Goal: Task Accomplishment & Management: Manage account settings

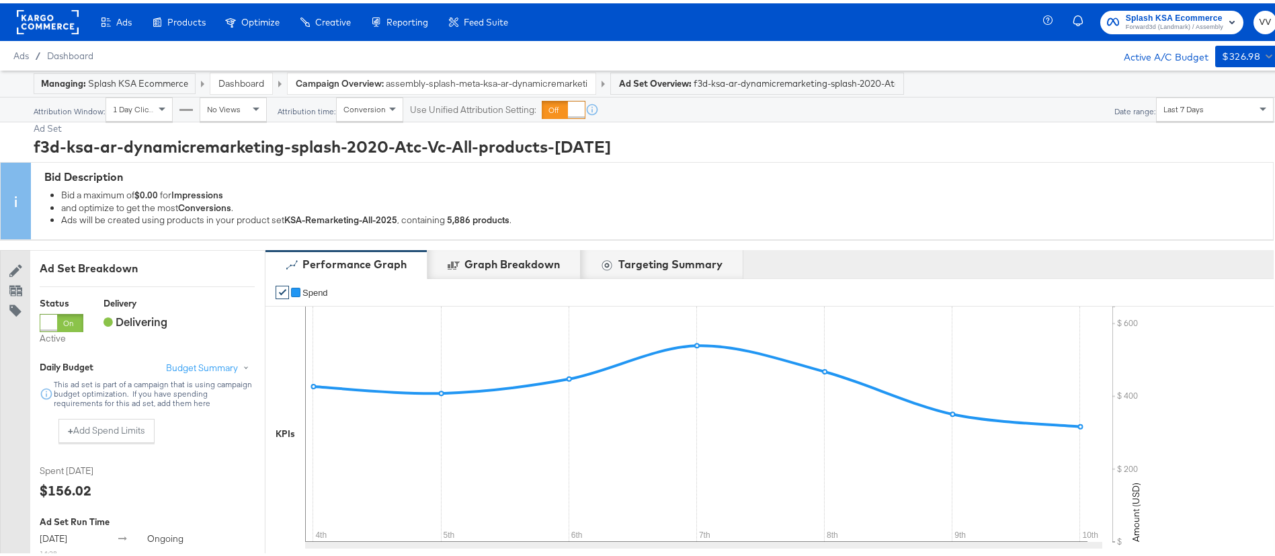
click at [48, 21] on rect at bounding box center [48, 19] width 62 height 24
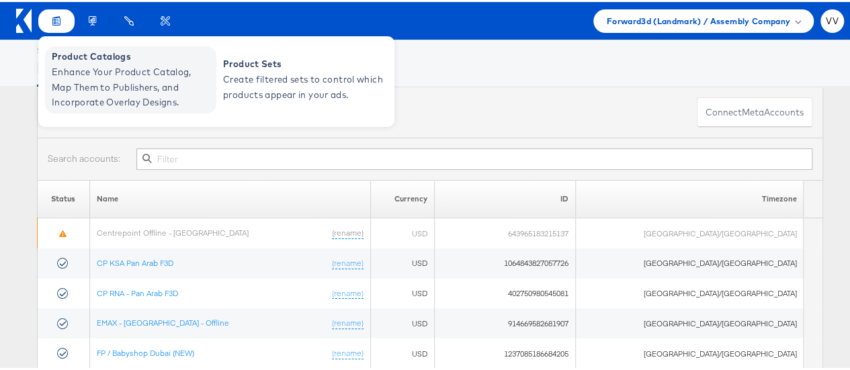
click at [91, 66] on span "Enhance Your Product Catalog, Map Them to Publishers, and Incorporate Overlay D…" at bounding box center [132, 86] width 161 height 46
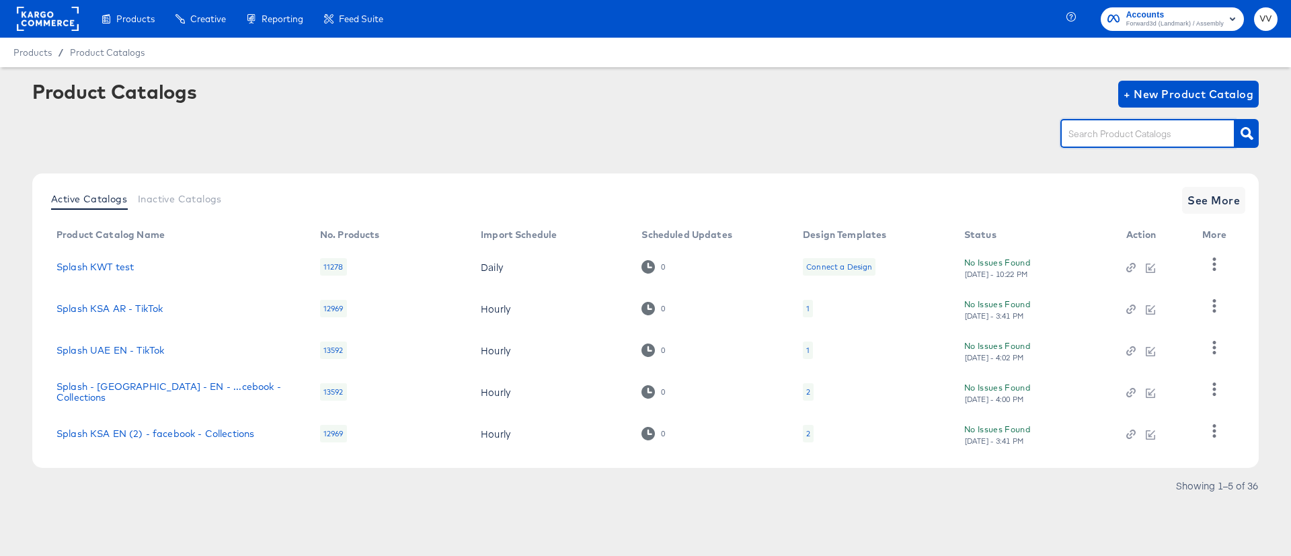
click at [1072, 141] on input "text" at bounding box center [1137, 133] width 143 height 15
type input "uae"
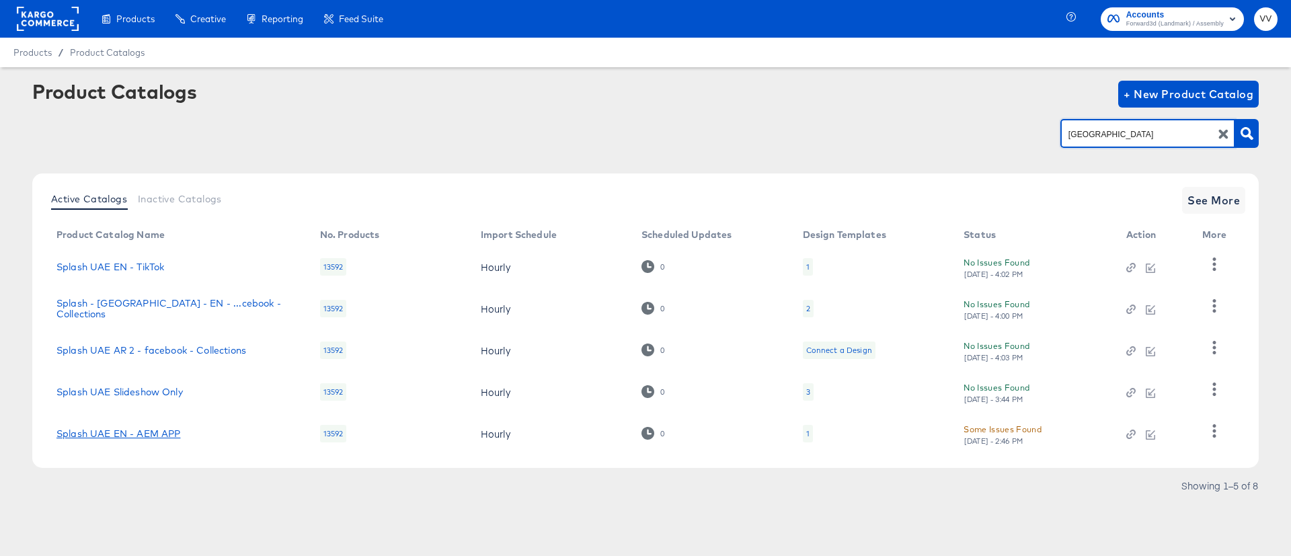
click at [134, 436] on link "Splash UAE EN - AEM APP" at bounding box center [118, 433] width 124 height 11
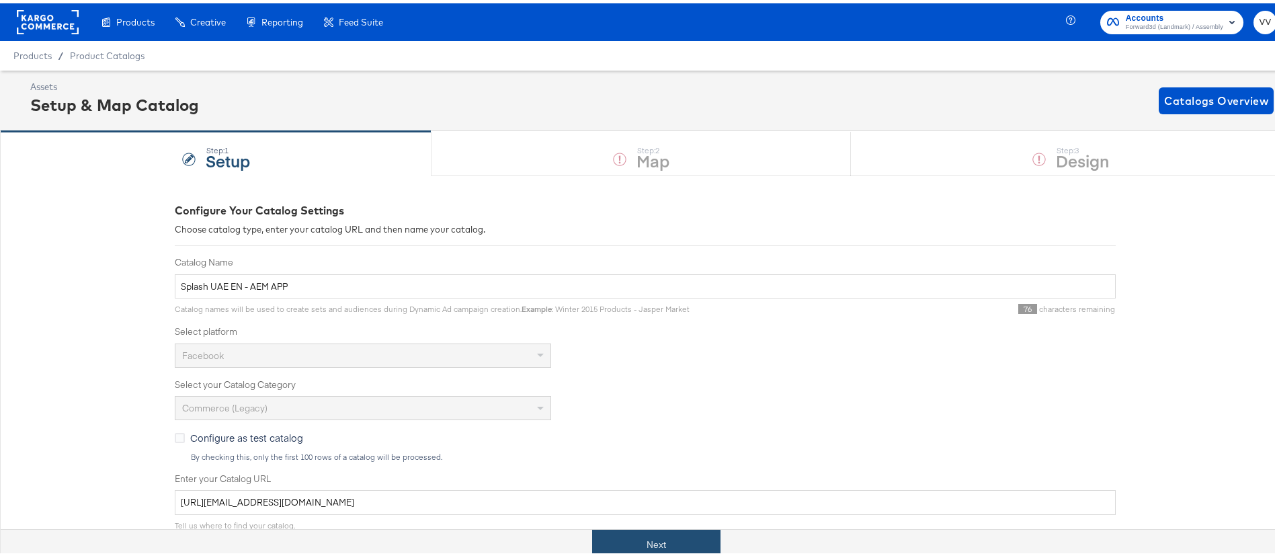
click at [655, 544] on button "Next" at bounding box center [656, 541] width 128 height 30
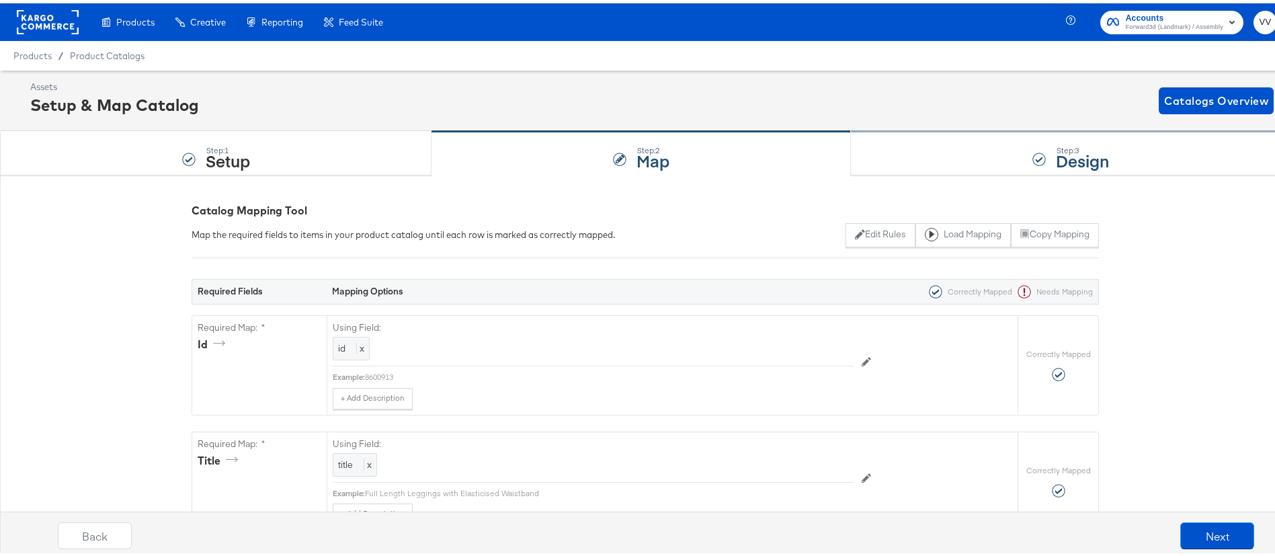
click at [910, 167] on div "Step: 3 Design" at bounding box center [1071, 150] width 440 height 44
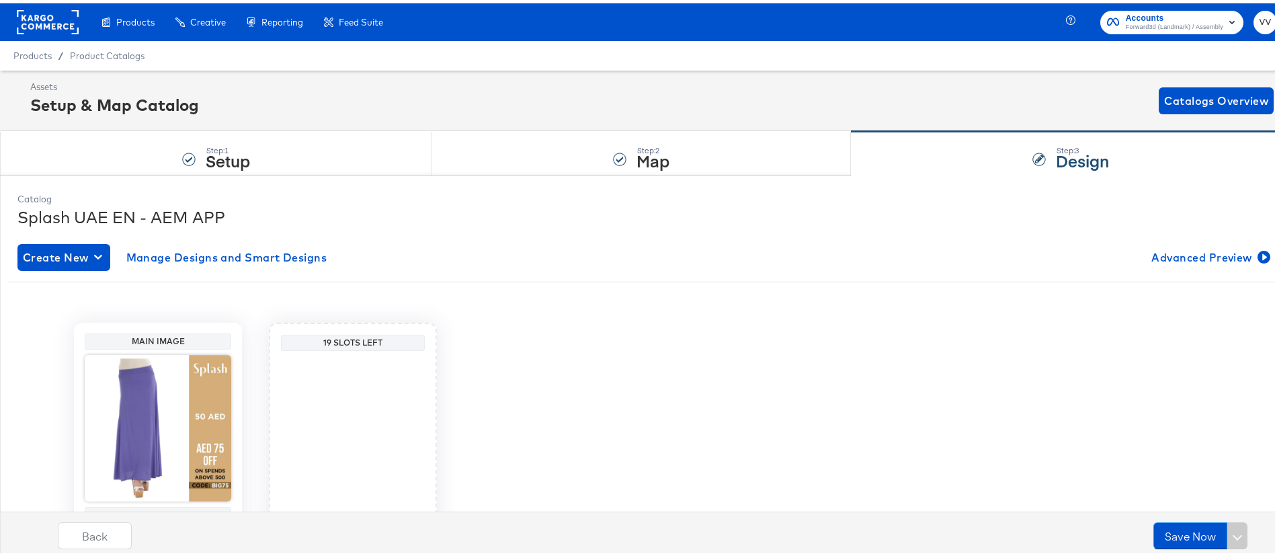
scroll to position [85, 0]
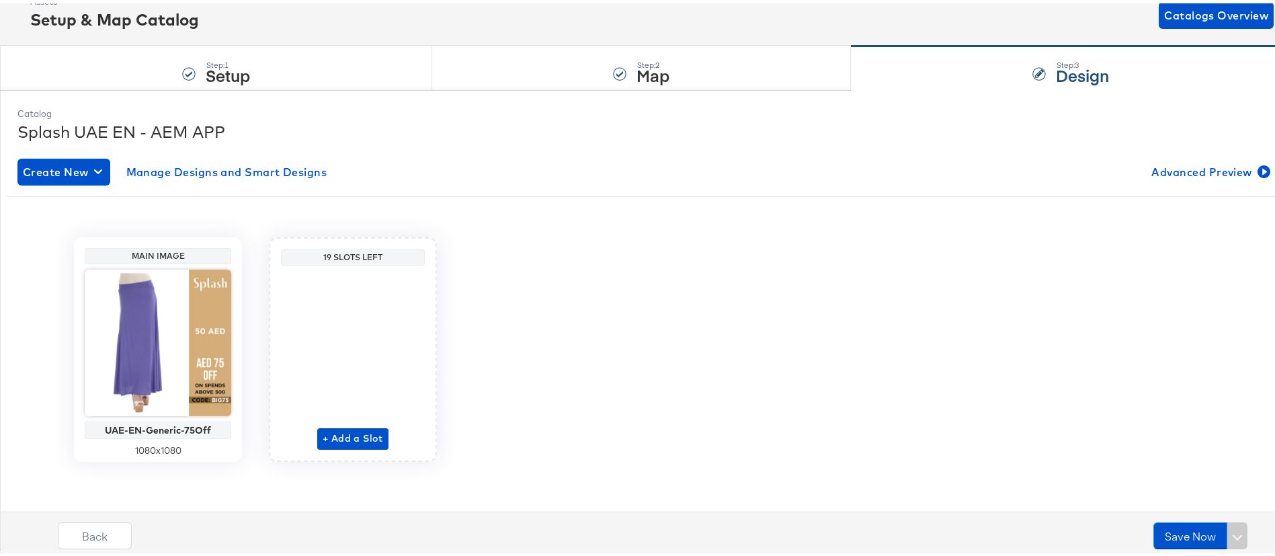
click at [340, 341] on div "+ Add a Slot" at bounding box center [352, 357] width 71 height 179
click at [331, 439] on span "+ Add a Slot" at bounding box center [353, 435] width 61 height 17
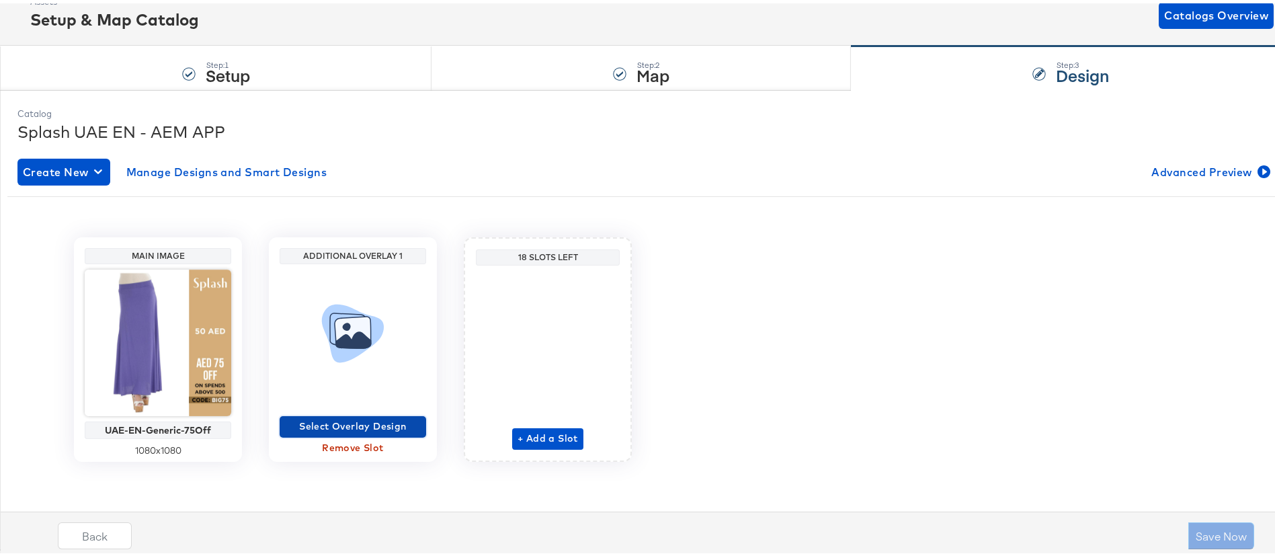
click at [331, 424] on span "Select Overlay Design" at bounding box center [353, 423] width 136 height 17
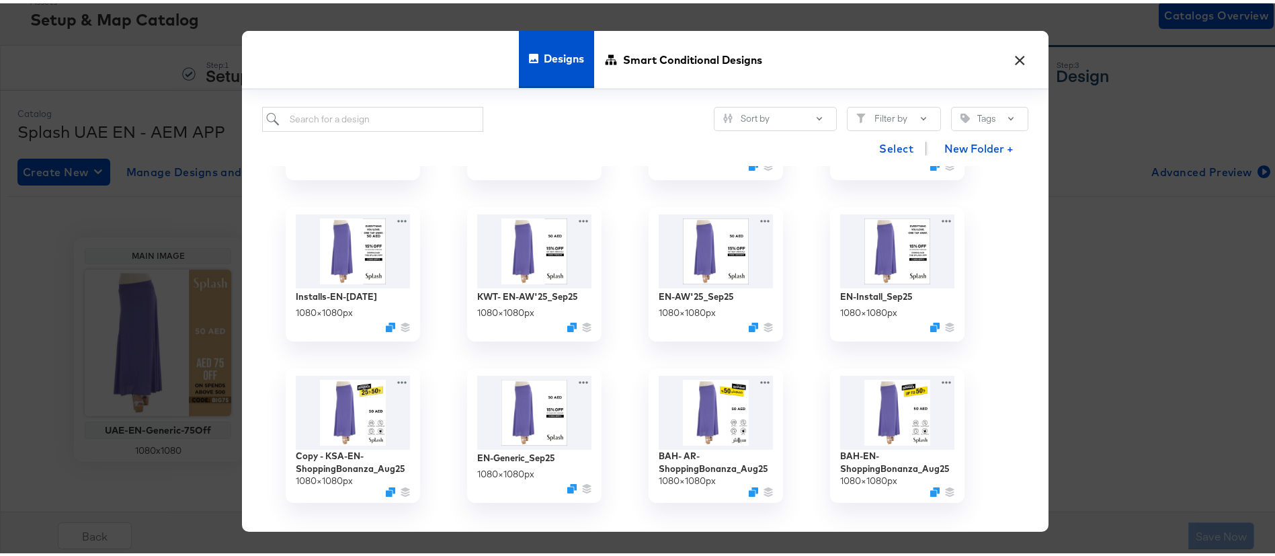
scroll to position [264, 0]
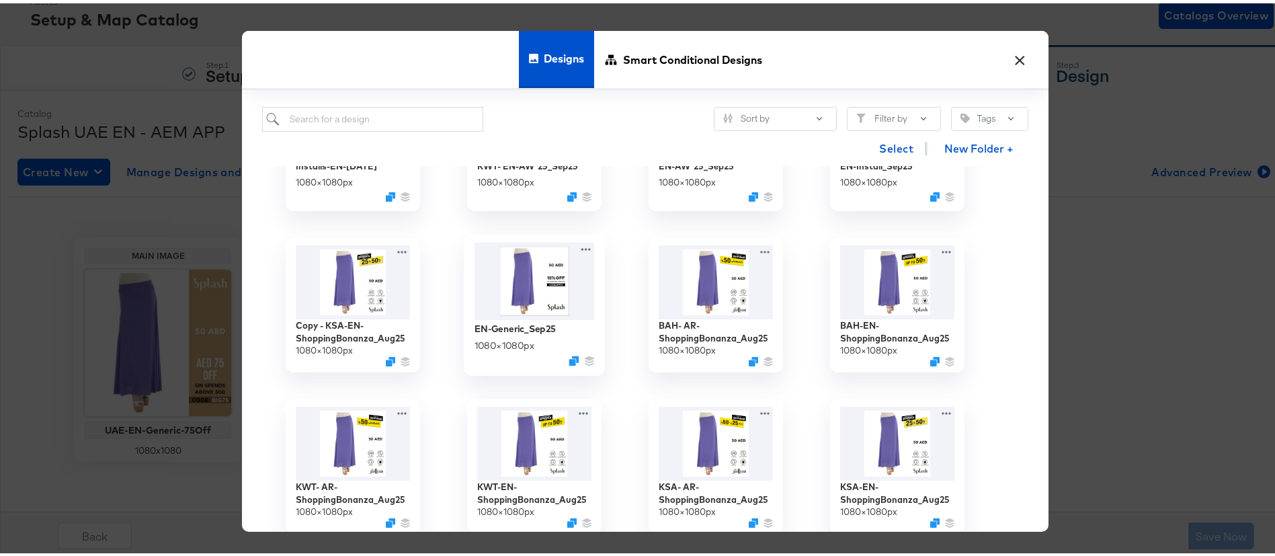
click at [524, 303] on img at bounding box center [535, 277] width 120 height 77
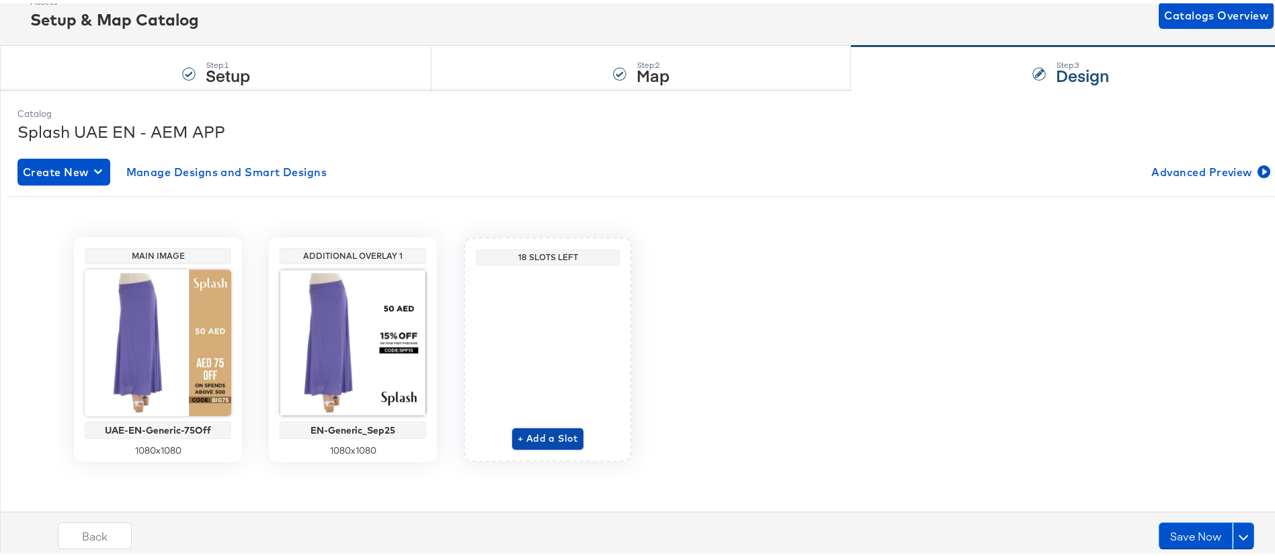
click at [536, 432] on span "+ Add a Slot" at bounding box center [548, 435] width 61 height 17
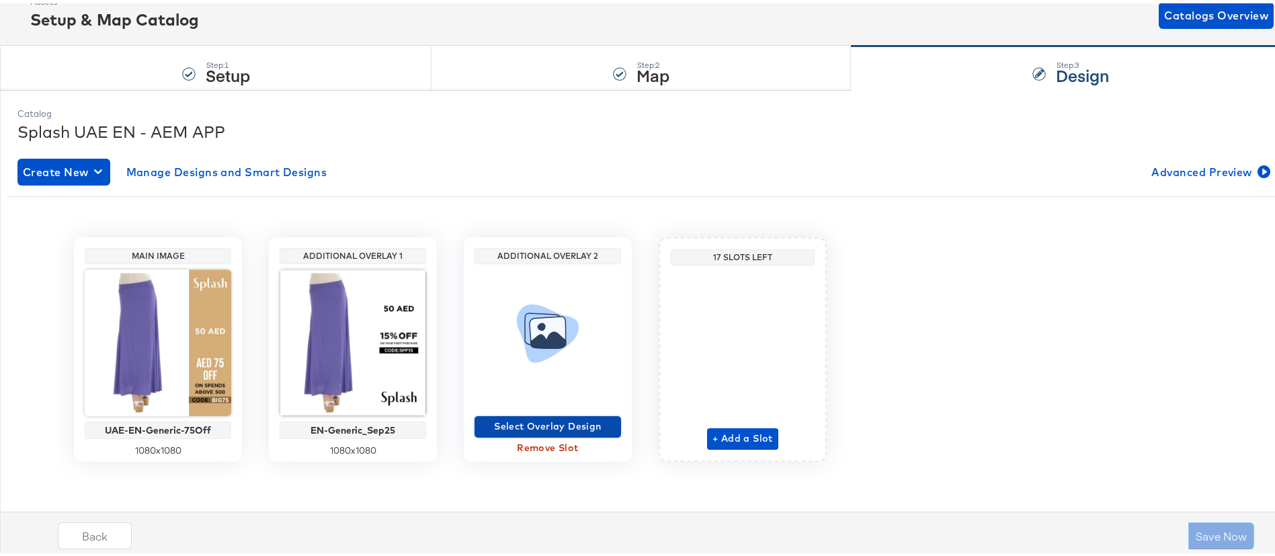
click at [535, 417] on span "Select Overlay Design" at bounding box center [548, 423] width 136 height 17
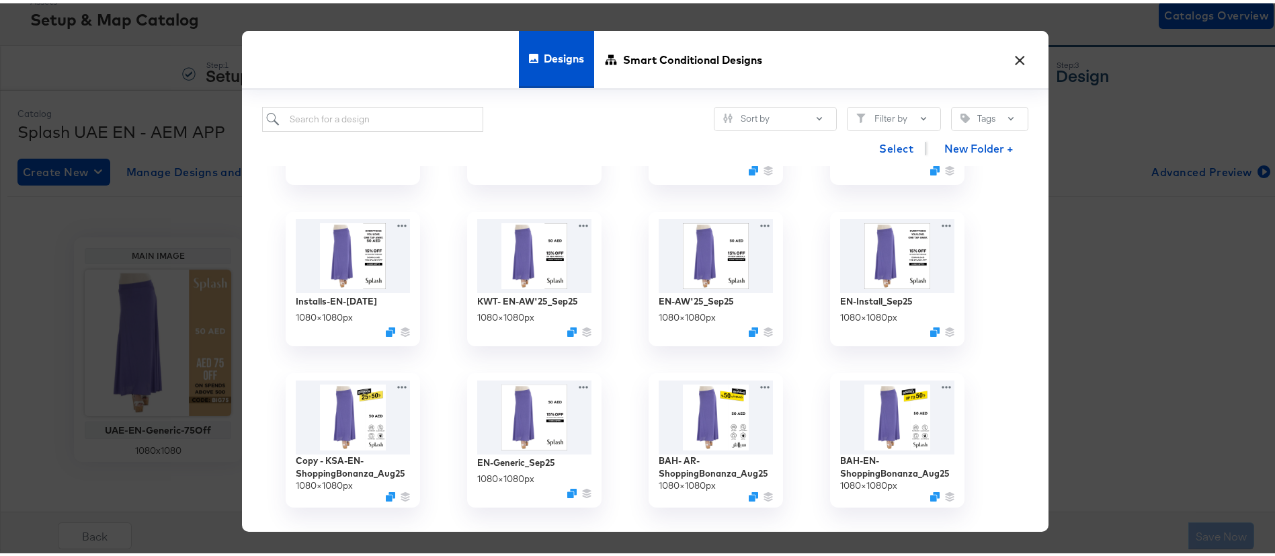
scroll to position [138, 0]
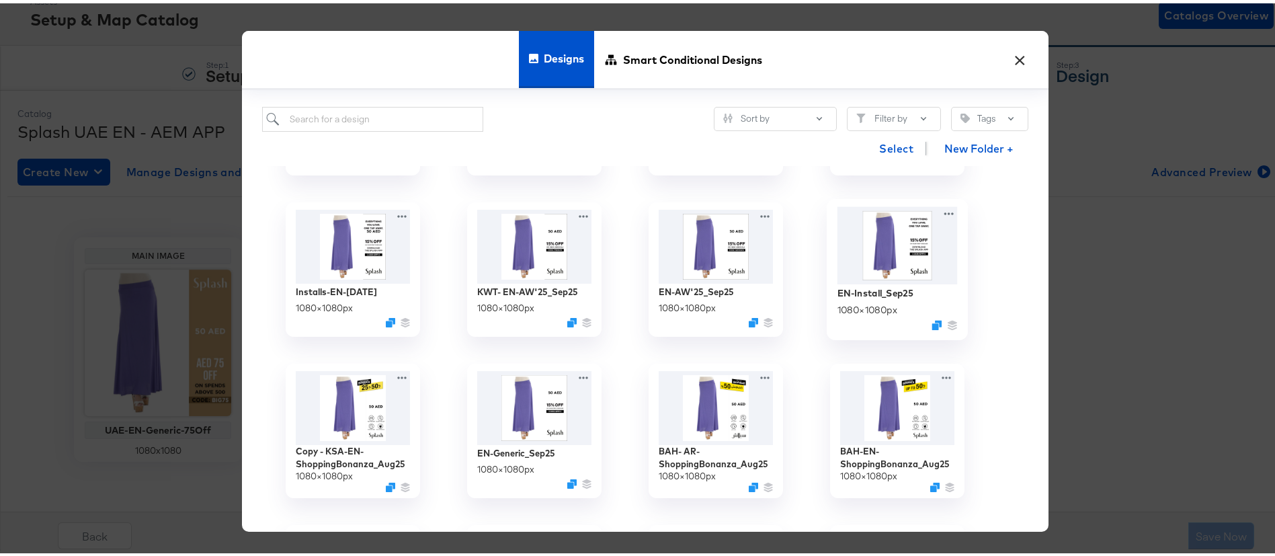
click at [910, 271] on img at bounding box center [898, 241] width 120 height 77
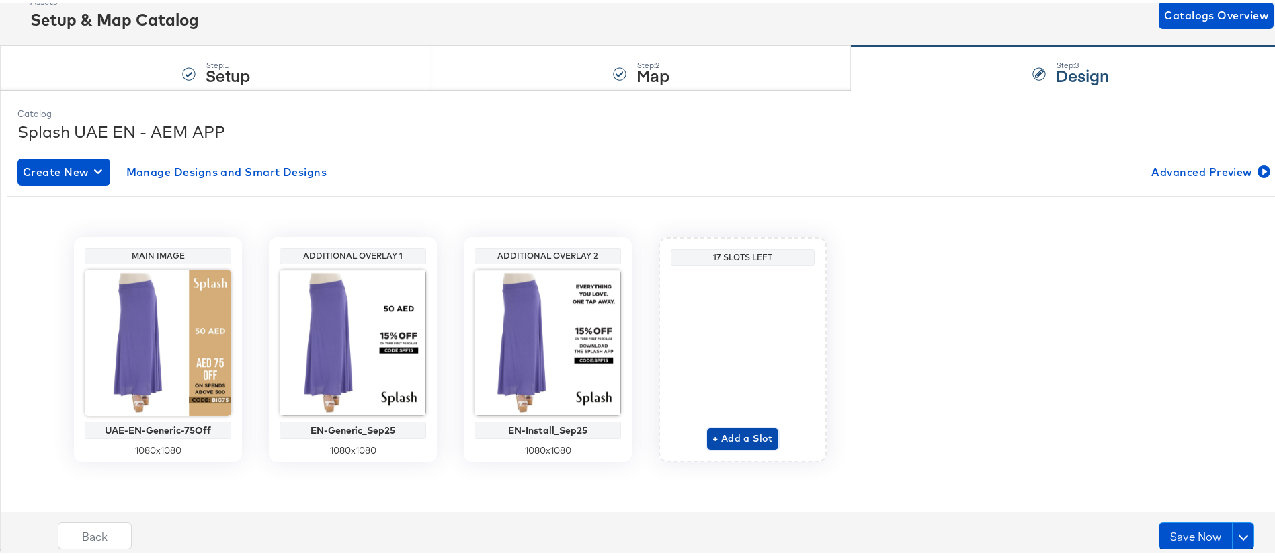
click at [745, 433] on span "+ Add a Slot" at bounding box center [743, 435] width 61 height 17
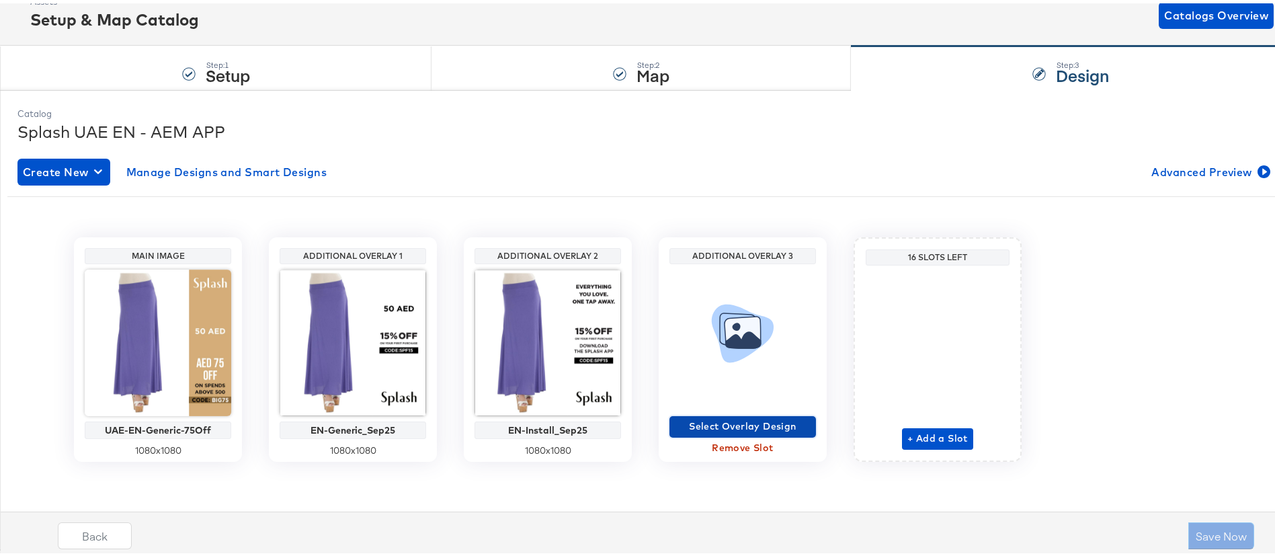
click at [742, 426] on span "Select Overlay Design" at bounding box center [743, 423] width 136 height 17
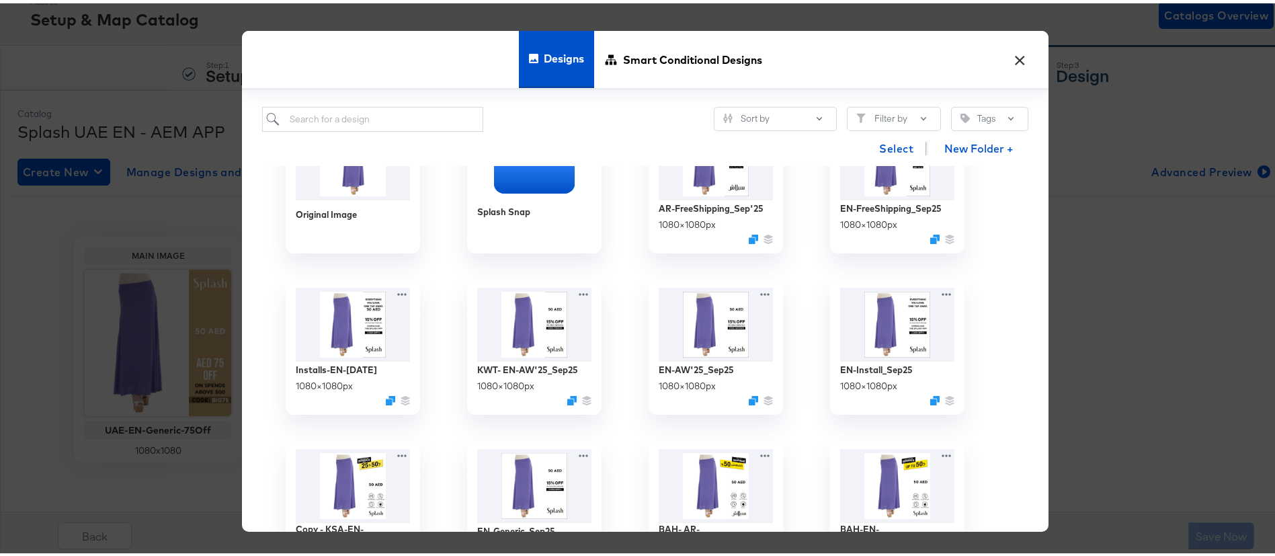
scroll to position [68, 0]
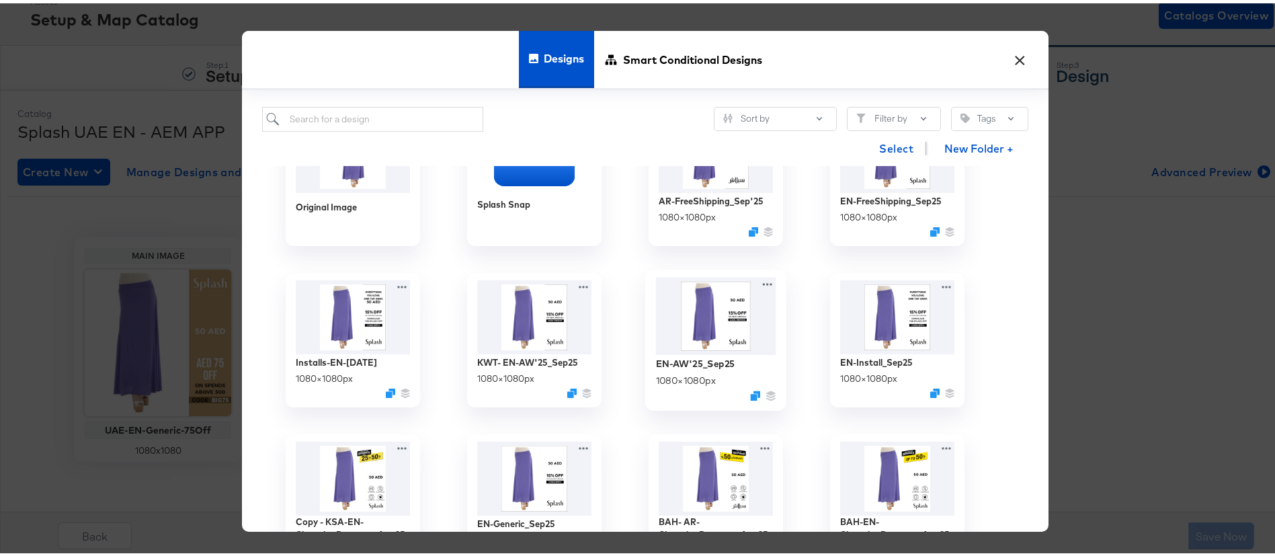
click at [703, 322] on img at bounding box center [716, 312] width 120 height 77
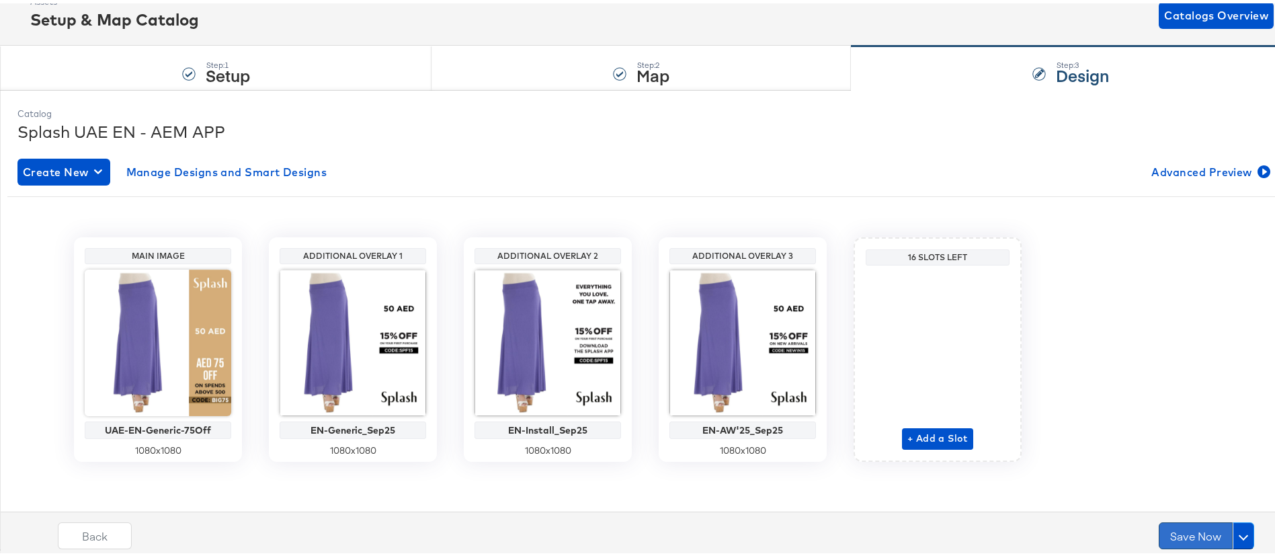
click at [1181, 534] on button "Save Now" at bounding box center [1196, 532] width 74 height 27
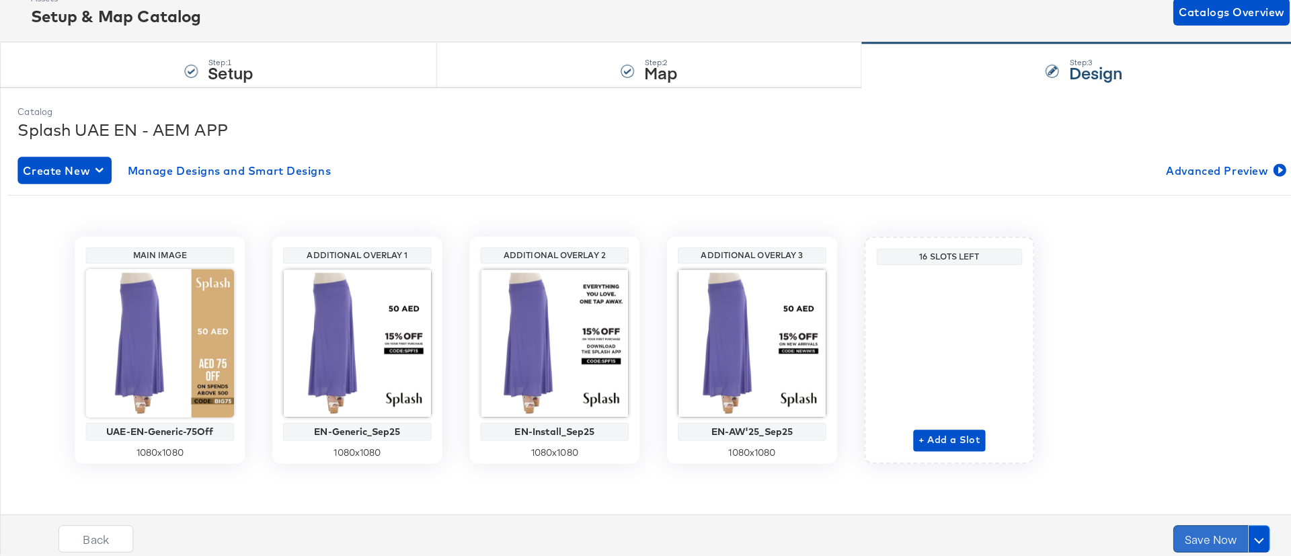
scroll to position [0, 0]
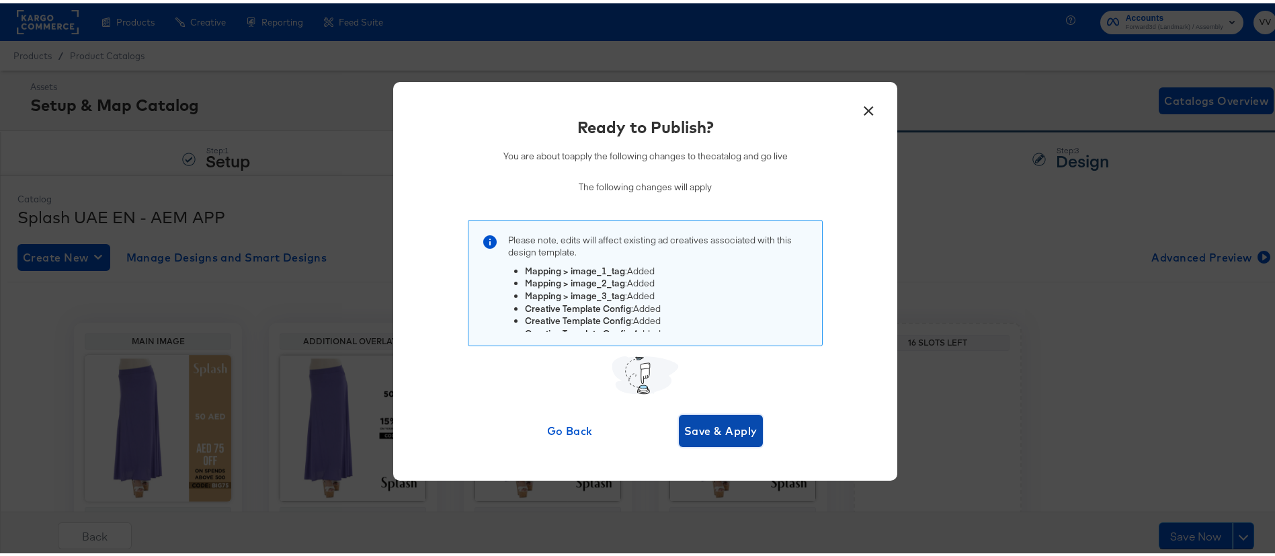
click at [725, 432] on span "Save & Apply" at bounding box center [720, 427] width 73 height 19
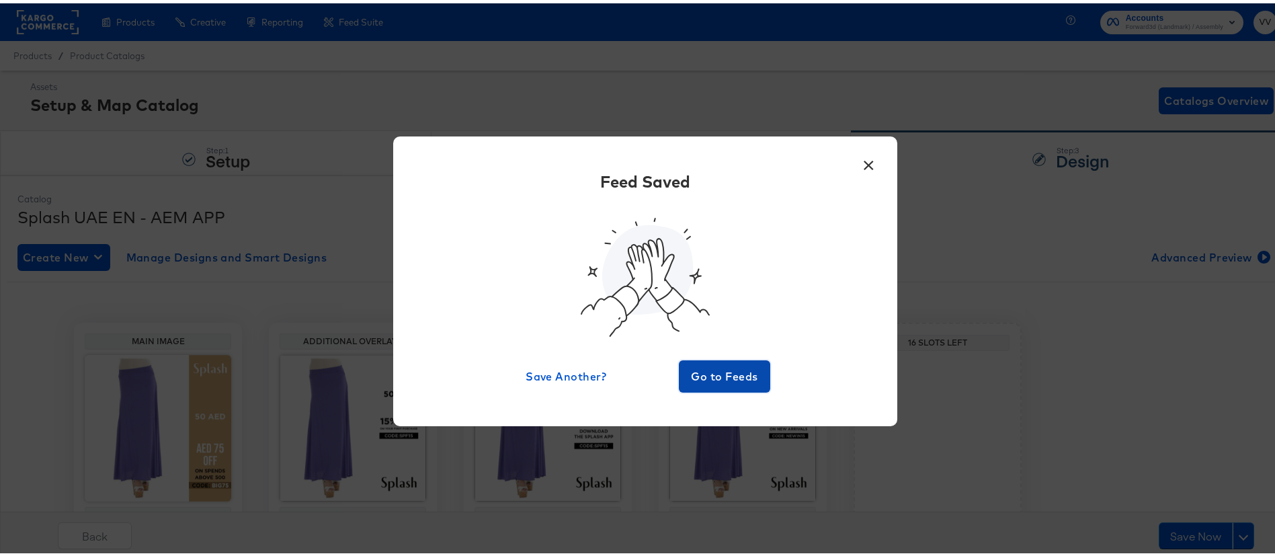
click at [722, 374] on span "Go to Feeds" at bounding box center [724, 373] width 81 height 19
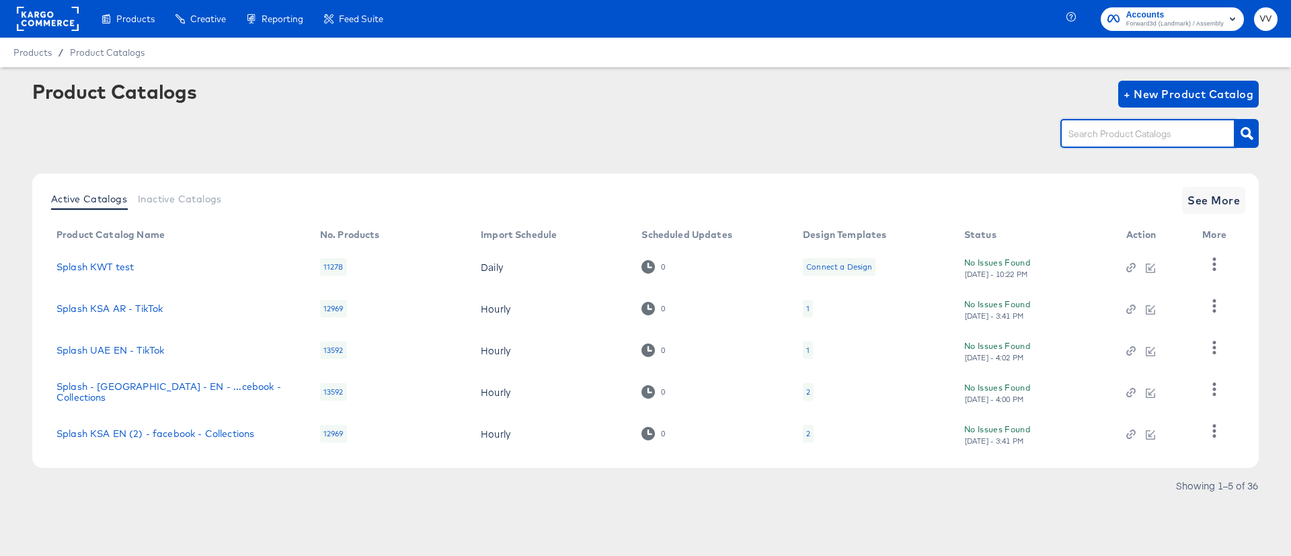
click at [1078, 138] on input "text" at bounding box center [1137, 133] width 143 height 15
type input "AEM"
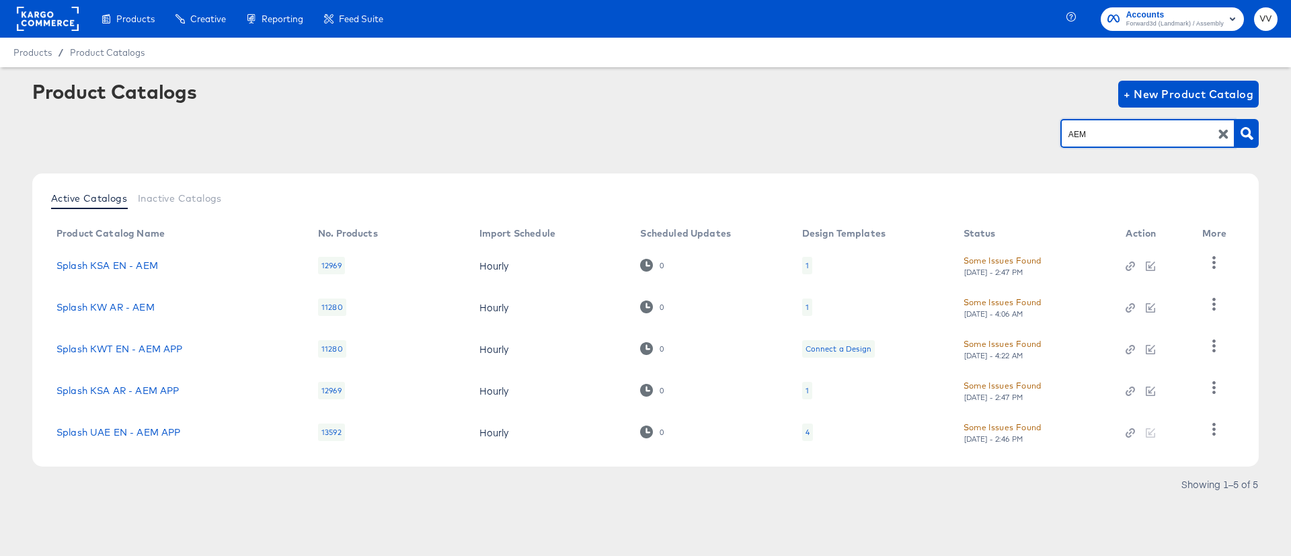
click at [811, 432] on div "4" at bounding box center [807, 432] width 11 height 17
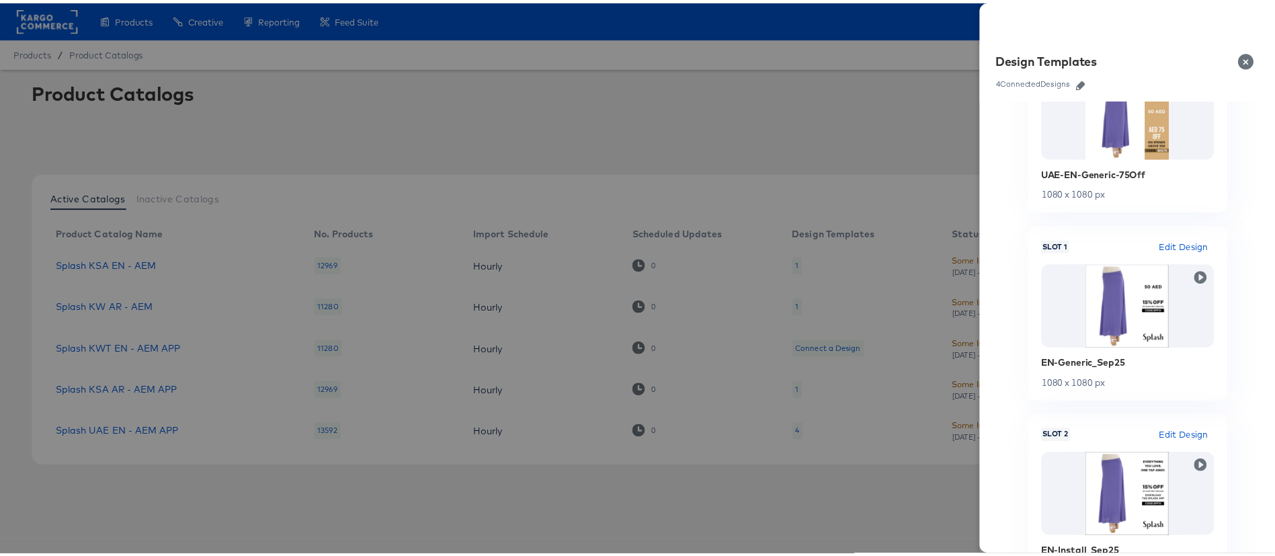
scroll to position [332, 0]
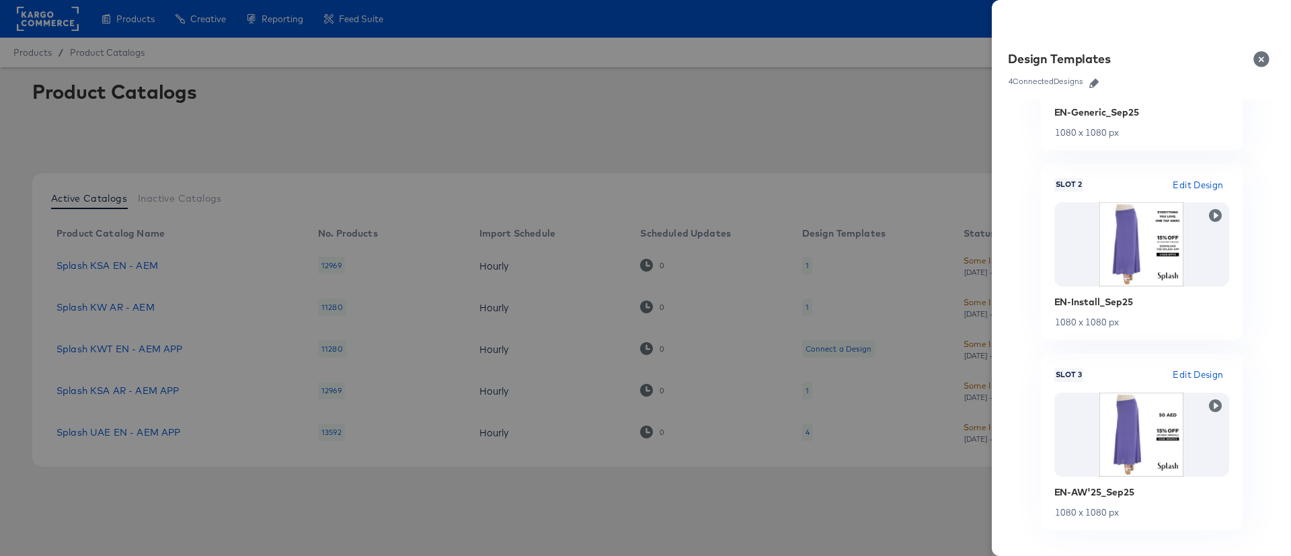
click at [732, 136] on div at bounding box center [645, 278] width 1291 height 556
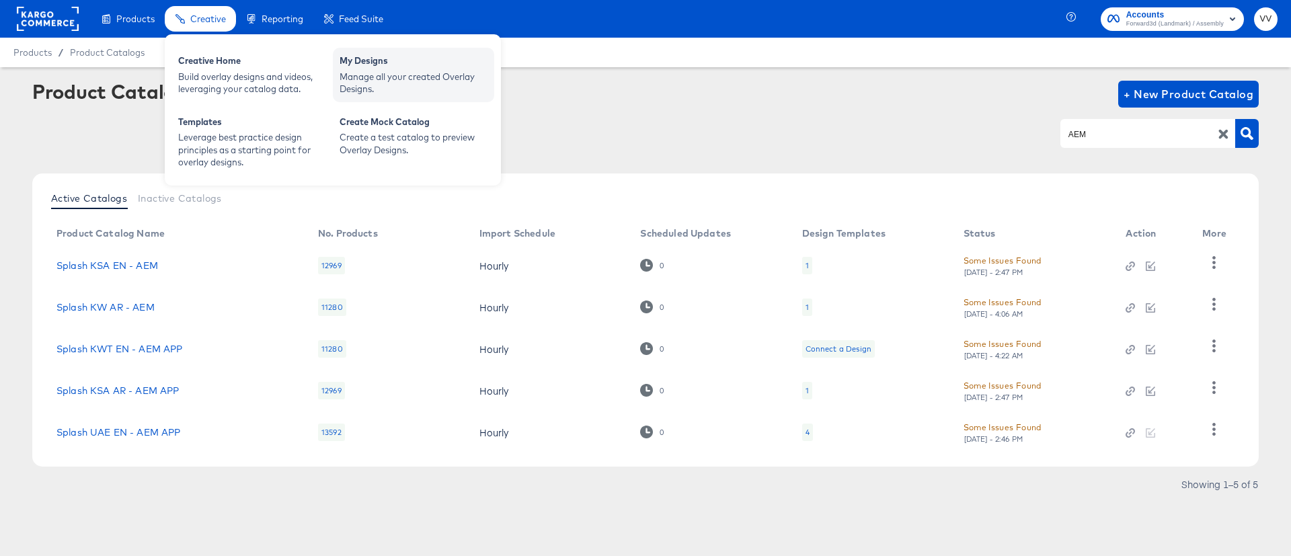
click at [383, 80] on div "Manage all your created Overlay Designs." at bounding box center [414, 83] width 148 height 25
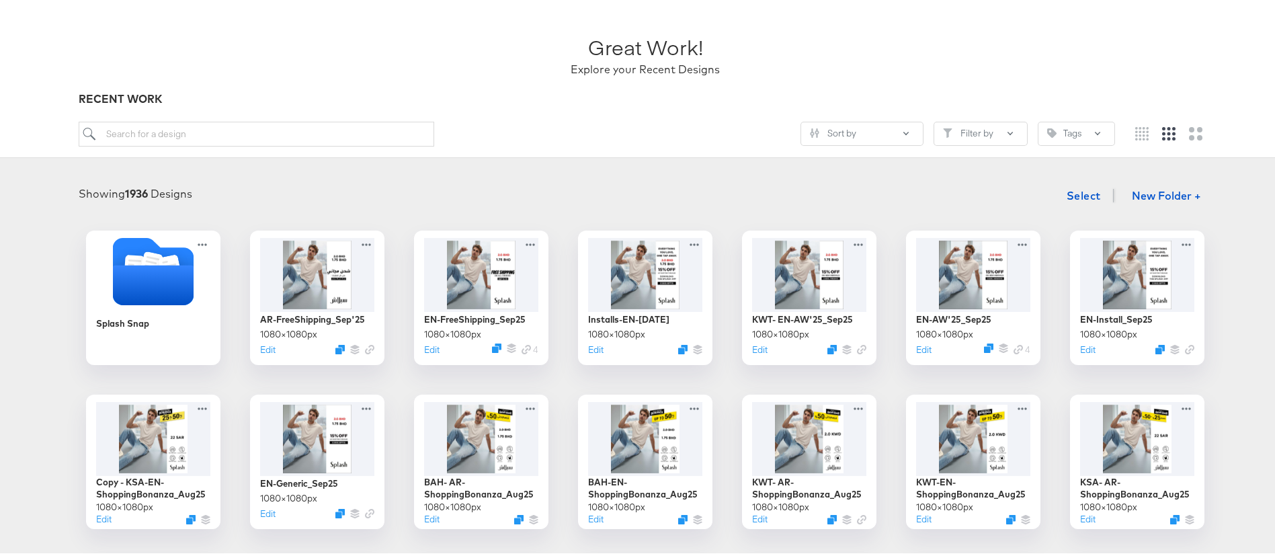
scroll to position [72, 0]
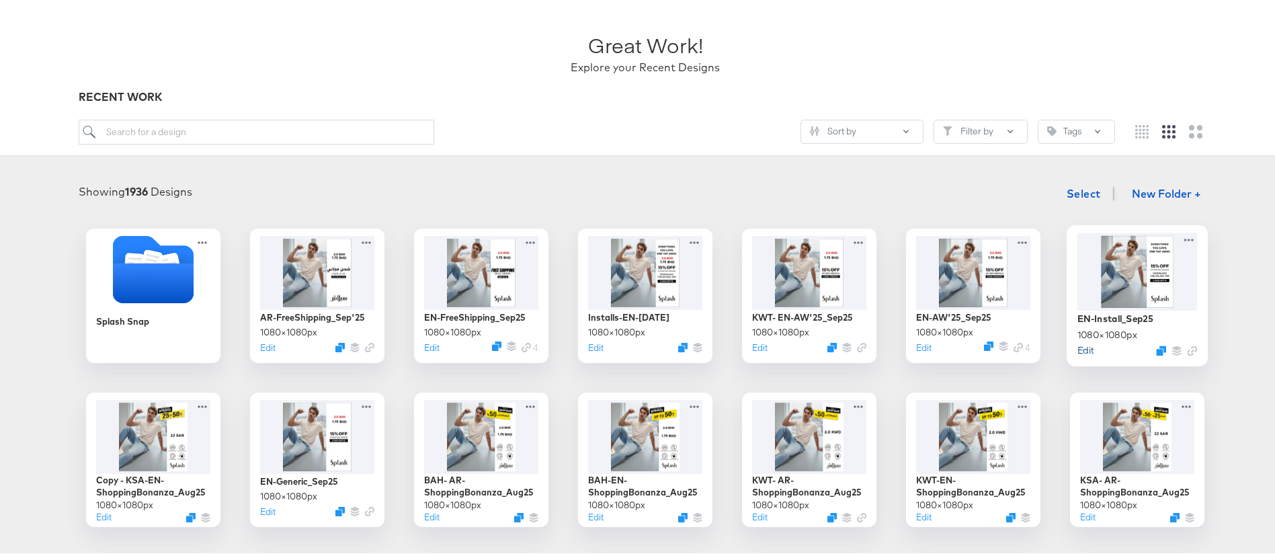
click at [1083, 346] on button "Edit" at bounding box center [1086, 346] width 16 height 13
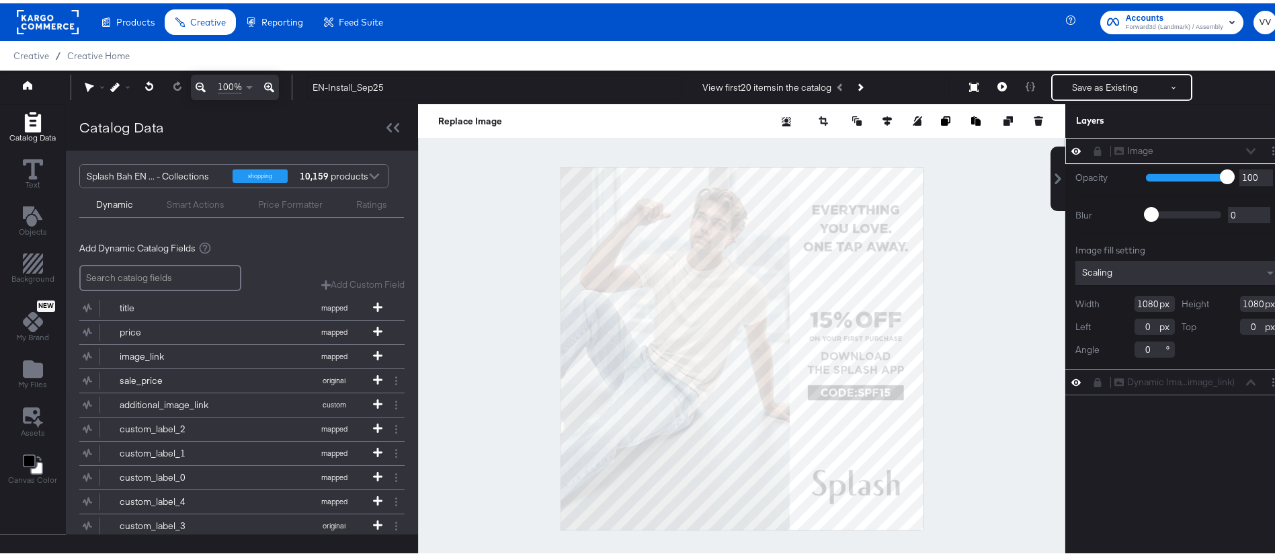
click at [1092, 152] on button at bounding box center [1097, 148] width 11 height 11
click at [1093, 152] on icon at bounding box center [1097, 147] width 9 height 11
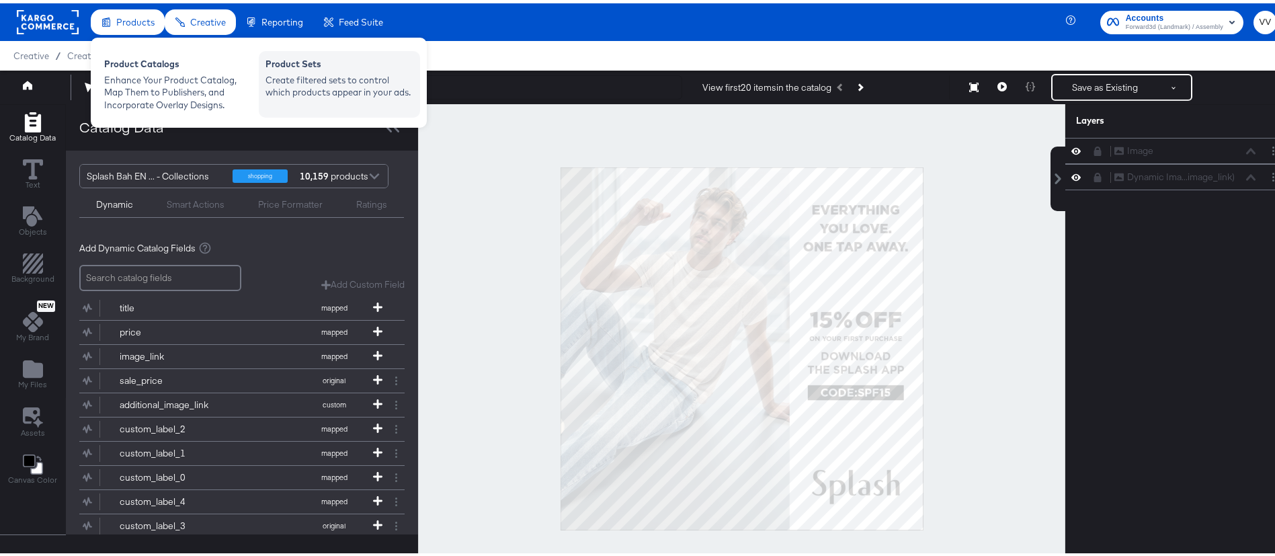
click at [301, 61] on div "Product Sets" at bounding box center [340, 62] width 148 height 16
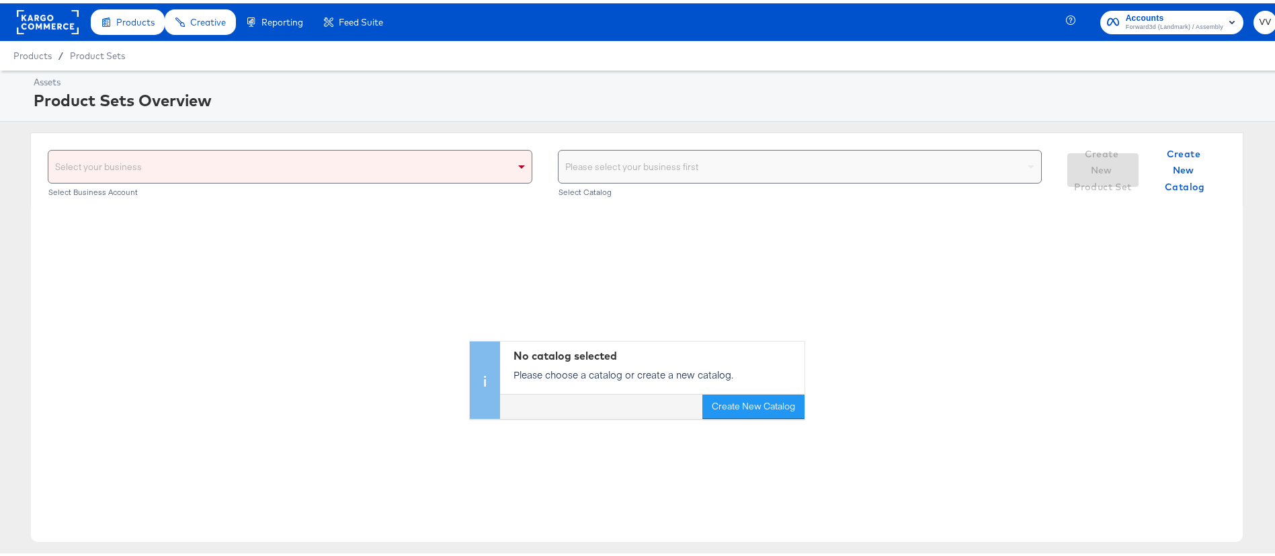
click at [35, 16] on rect at bounding box center [48, 19] width 62 height 24
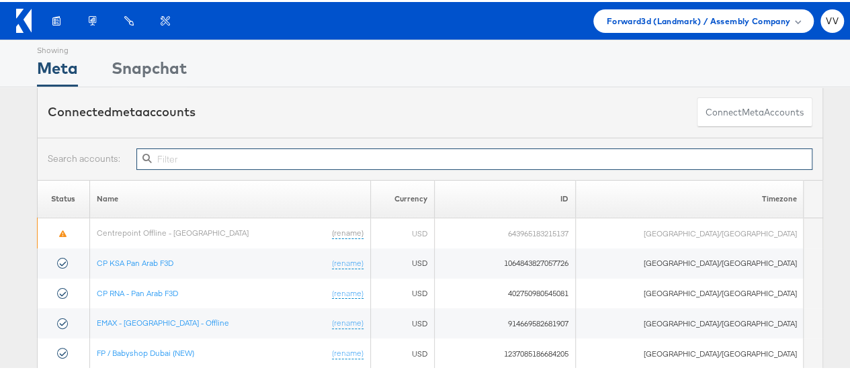
click at [381, 161] on input "text" at bounding box center [474, 158] width 676 height 22
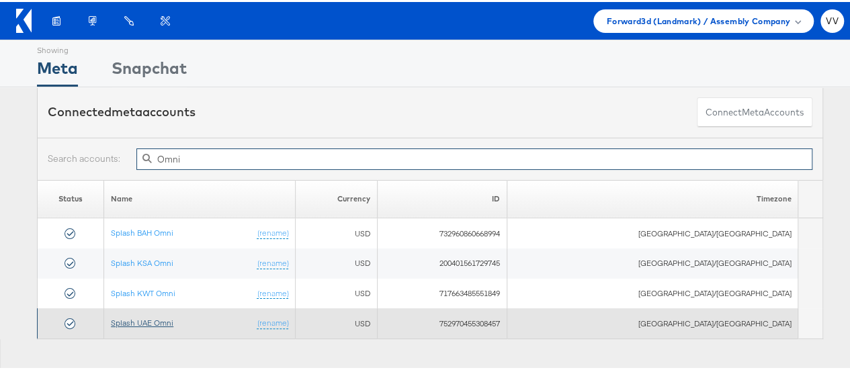
type input "Omni"
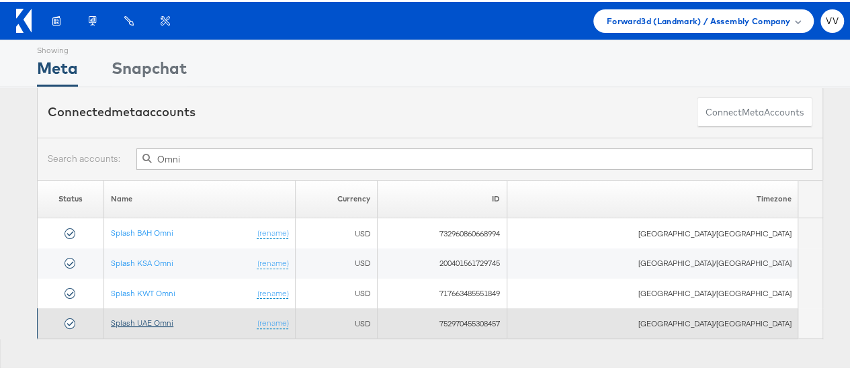
click at [168, 319] on link "Splash UAE Omni" at bounding box center [142, 321] width 63 height 10
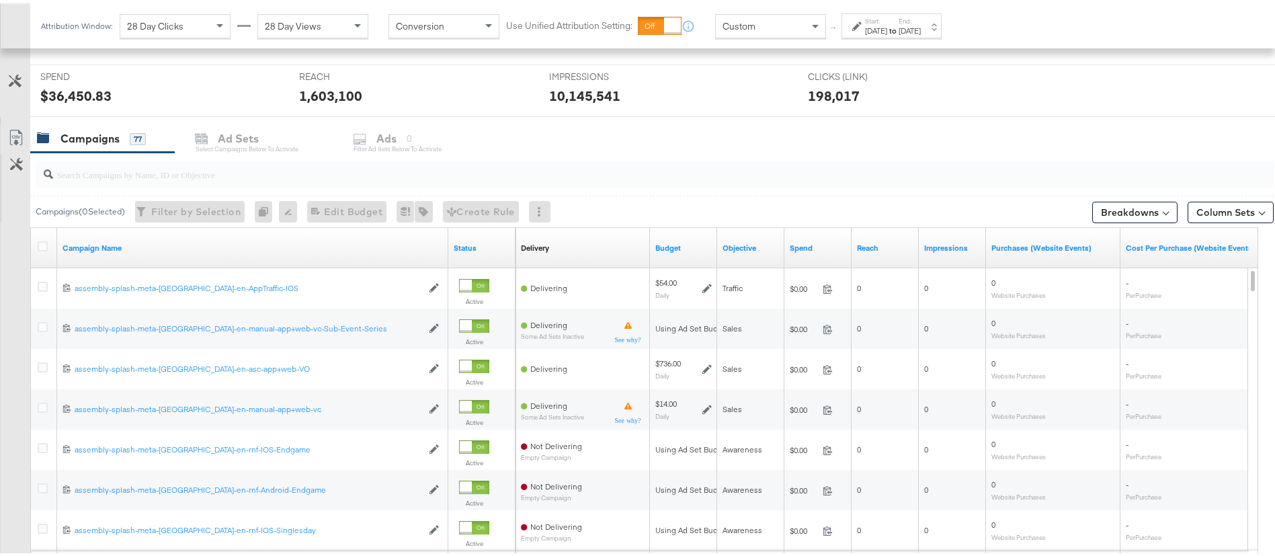
scroll to position [495, 0]
click at [214, 172] on input "search" at bounding box center [606, 165] width 1107 height 26
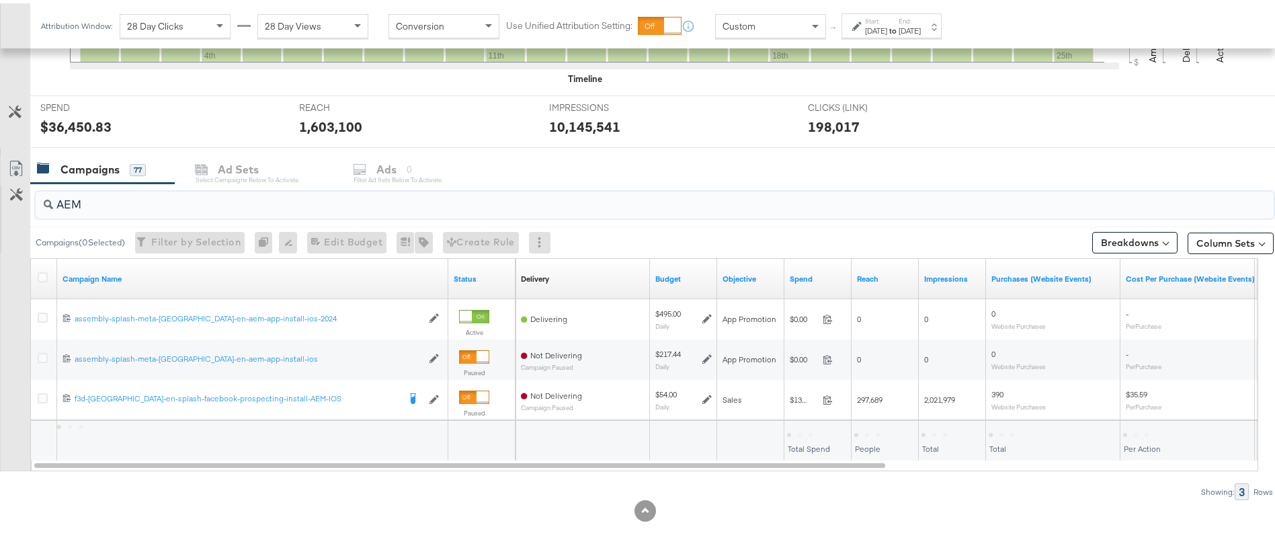
scroll to position [465, 0]
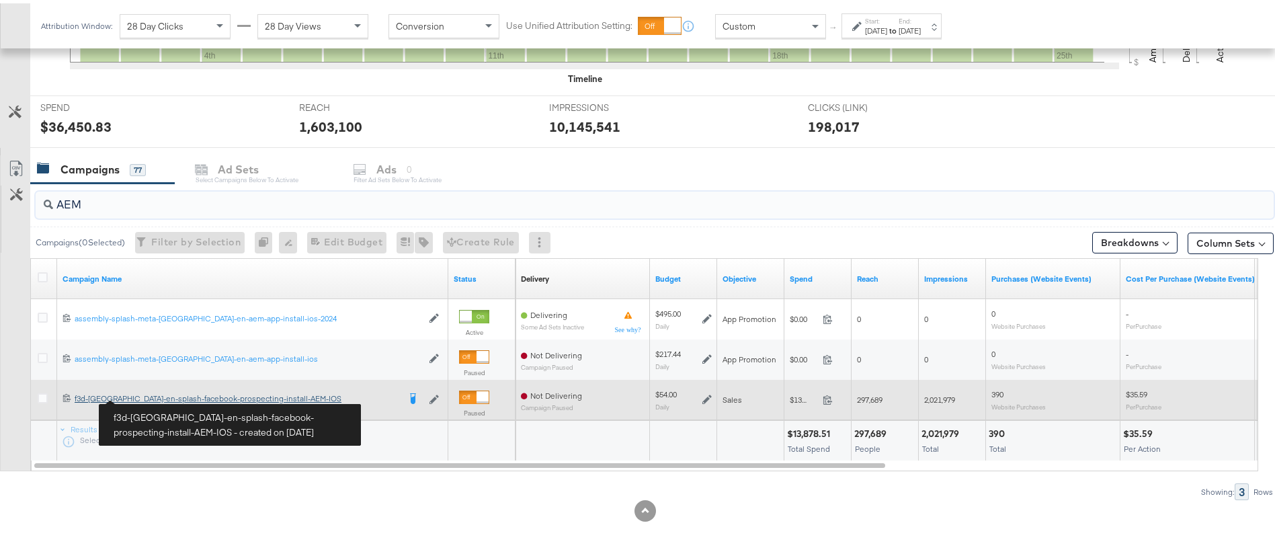
type input "AEM"
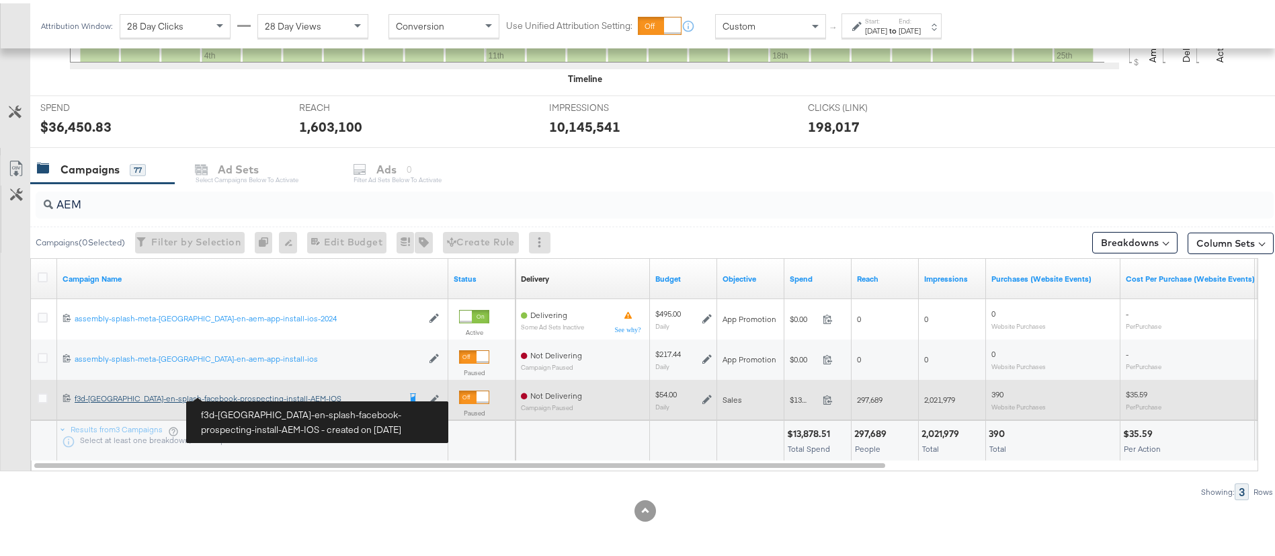
click at [149, 395] on div "f3d-[GEOGRAPHIC_DATA]-en-splash-facebook-prospecting-install-AEM-IOS f3d-[GEOGR…" at bounding box center [237, 395] width 324 height 11
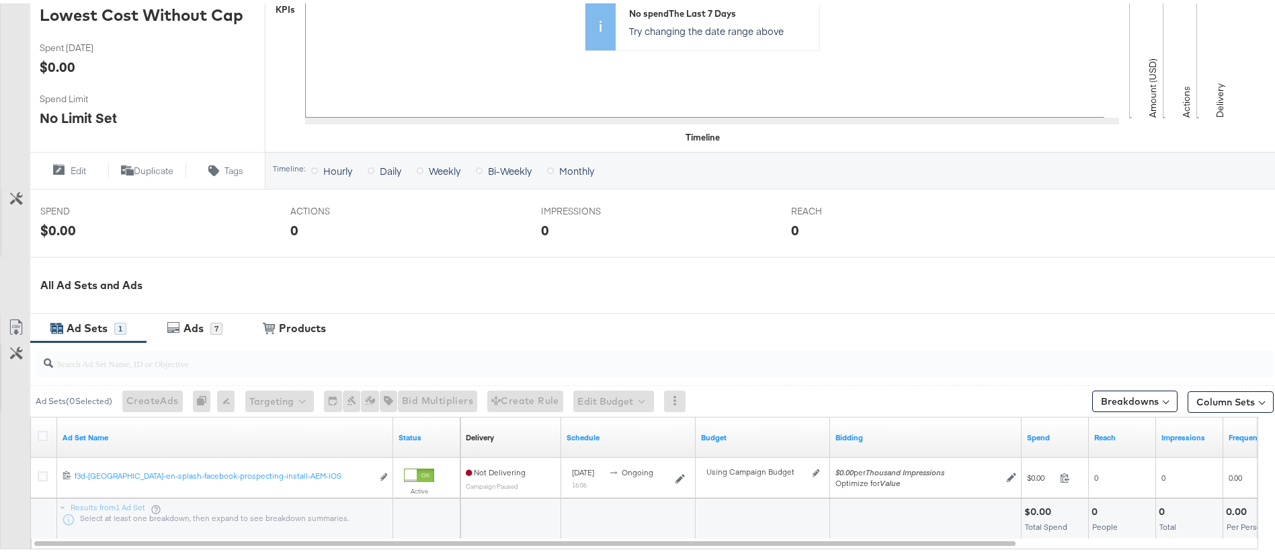
scroll to position [425, 0]
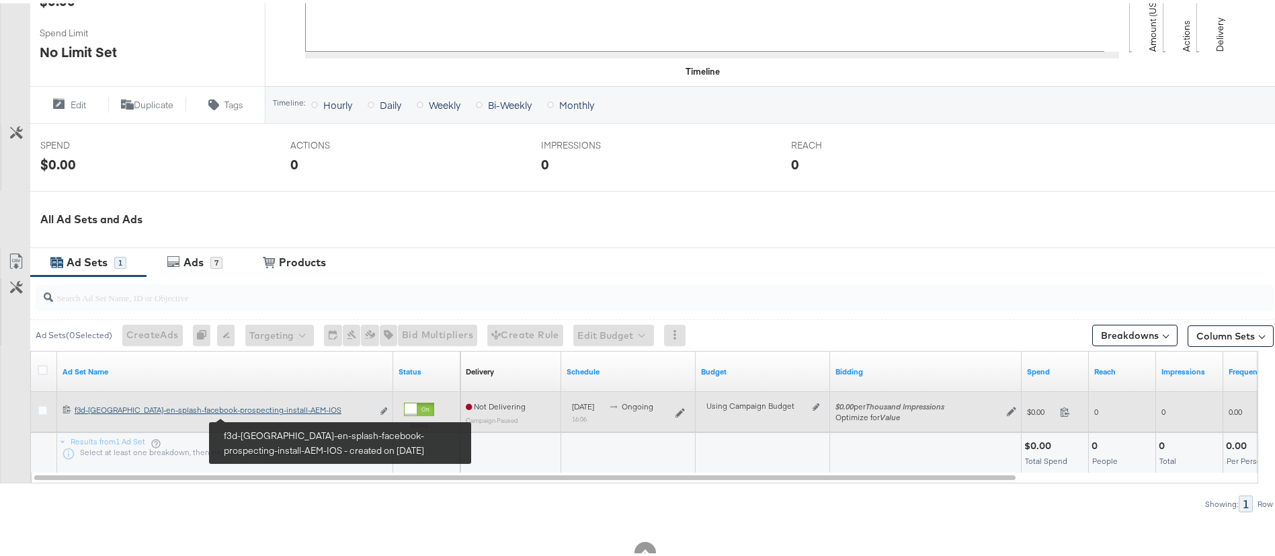
click at [256, 411] on div "f3d-[GEOGRAPHIC_DATA]-en-splash-facebook-prospecting-install-AEM-IOS f3d-[GEOGR…" at bounding box center [224, 406] width 298 height 11
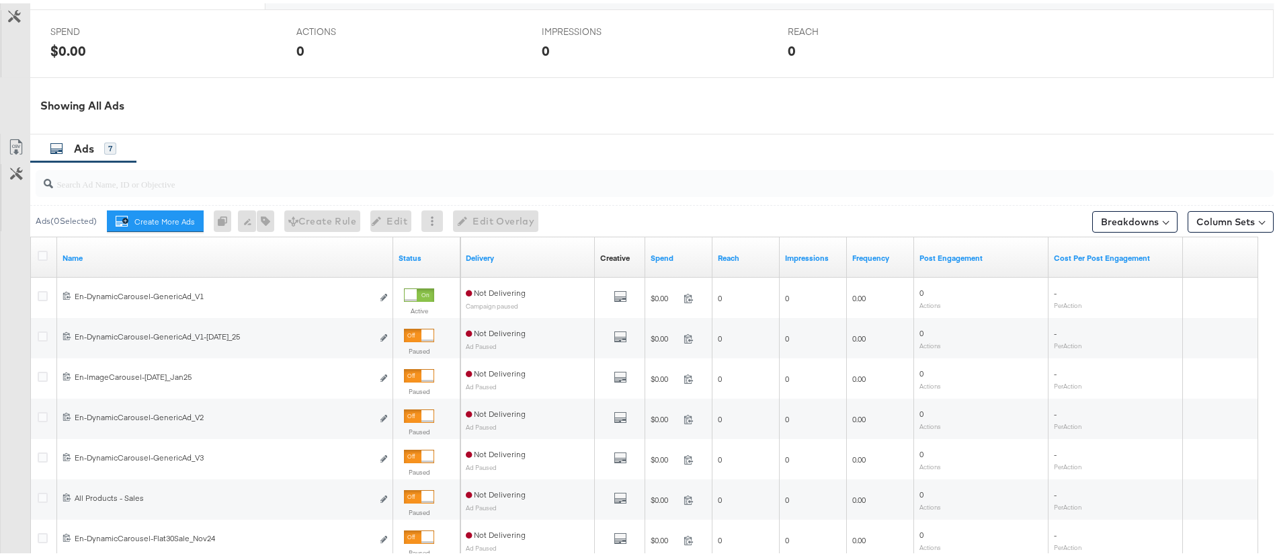
scroll to position [606, 0]
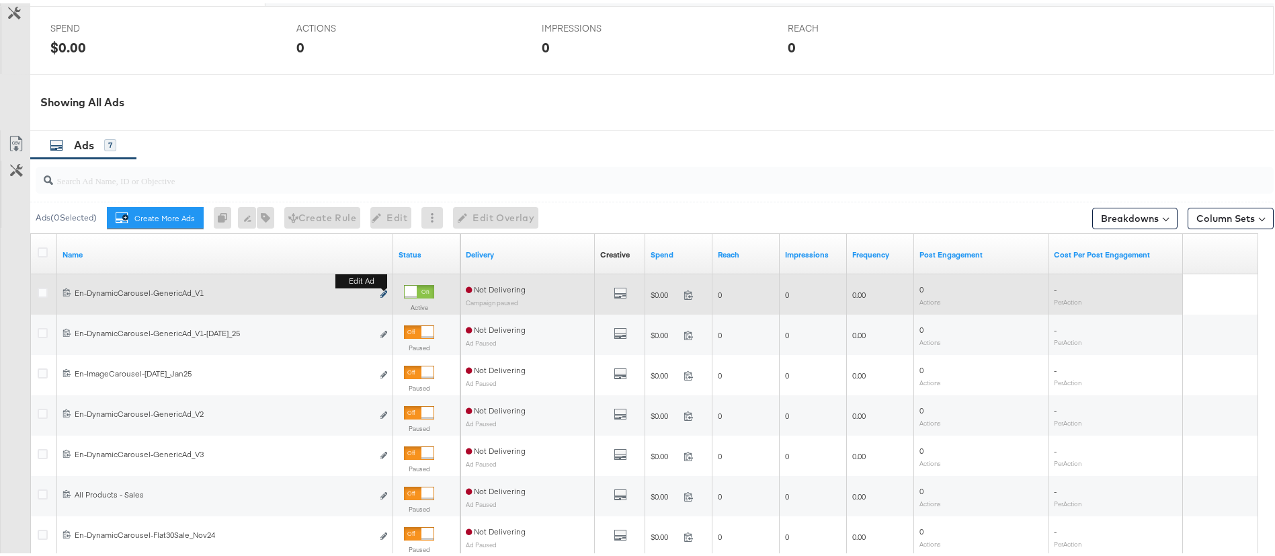
click at [382, 292] on icon "link" at bounding box center [384, 290] width 7 height 7
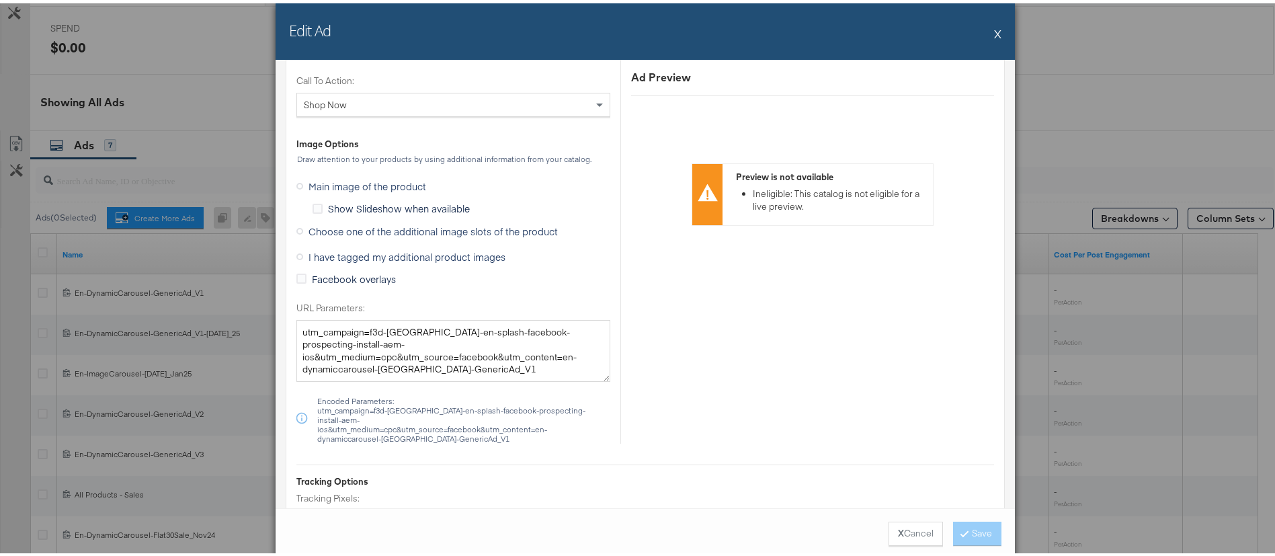
scroll to position [1226, 0]
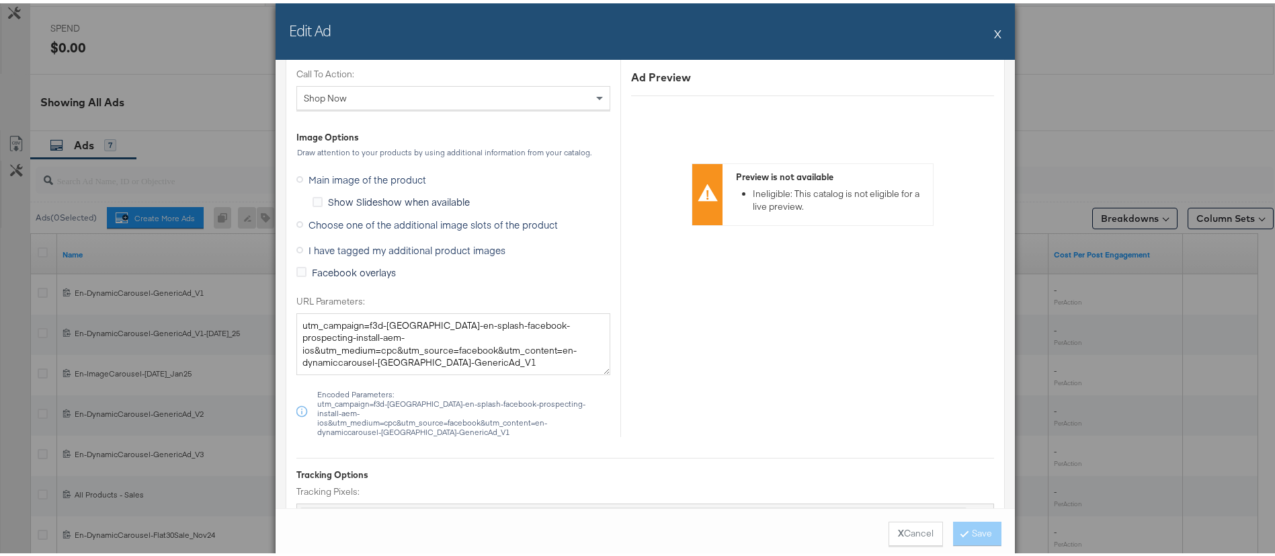
click at [362, 222] on span "Choose one of the additional image slots of the product" at bounding box center [433, 220] width 249 height 13
click at [0, 0] on input "Choose one of the additional image slots of the product" at bounding box center [0, 0] width 0 height 0
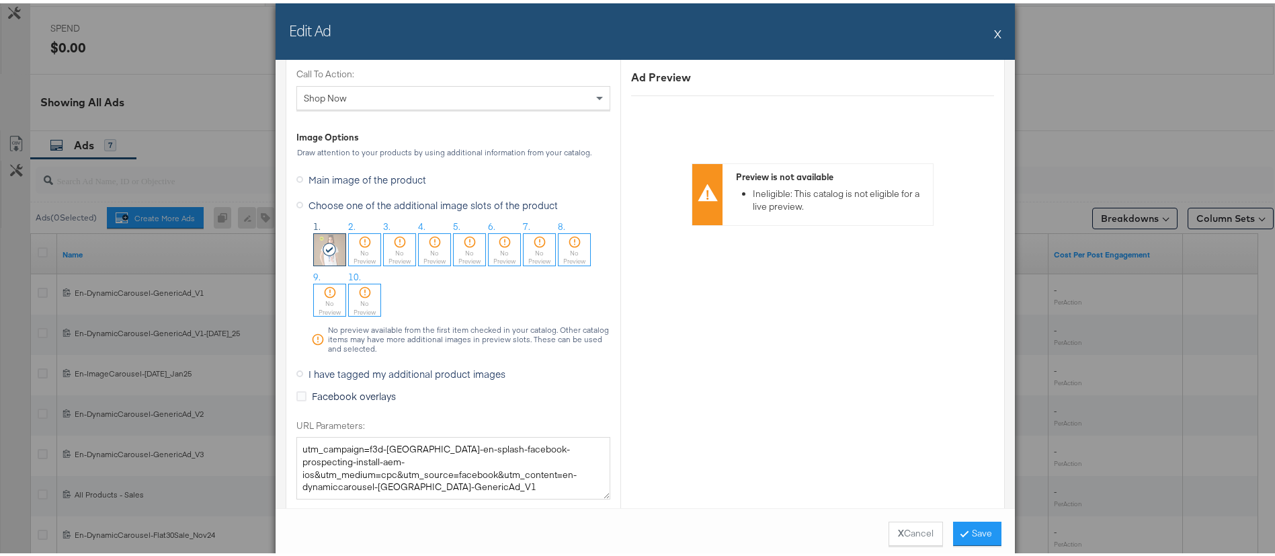
click at [360, 251] on div "No Preview" at bounding box center [365, 253] width 32 height 17
click at [962, 534] on button "Save" at bounding box center [977, 530] width 48 height 24
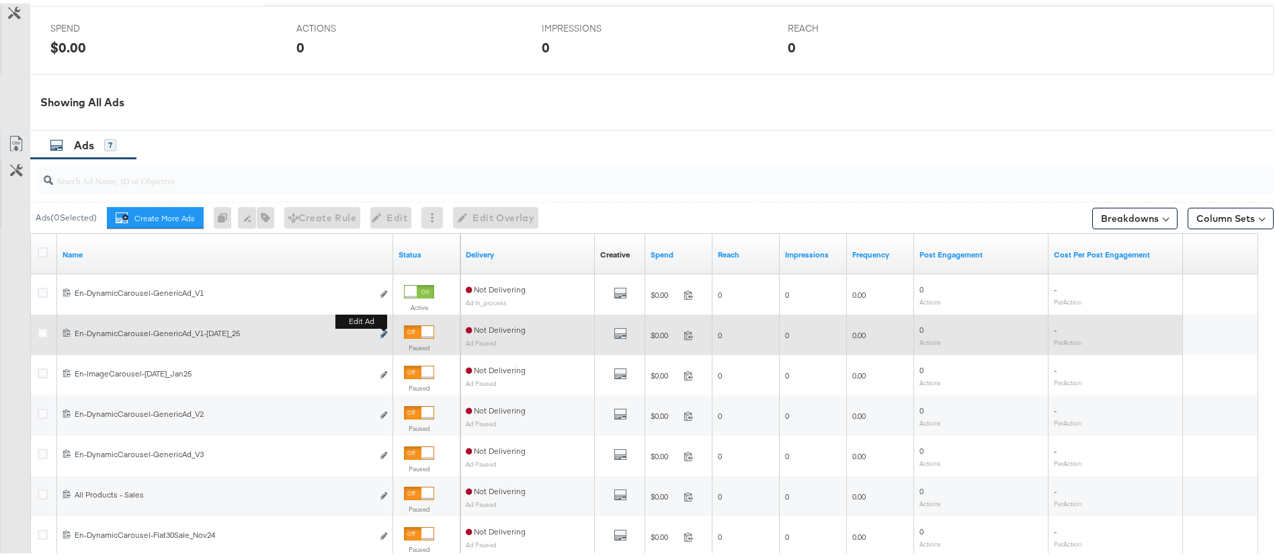
click at [387, 332] on icon "link" at bounding box center [384, 330] width 7 height 7
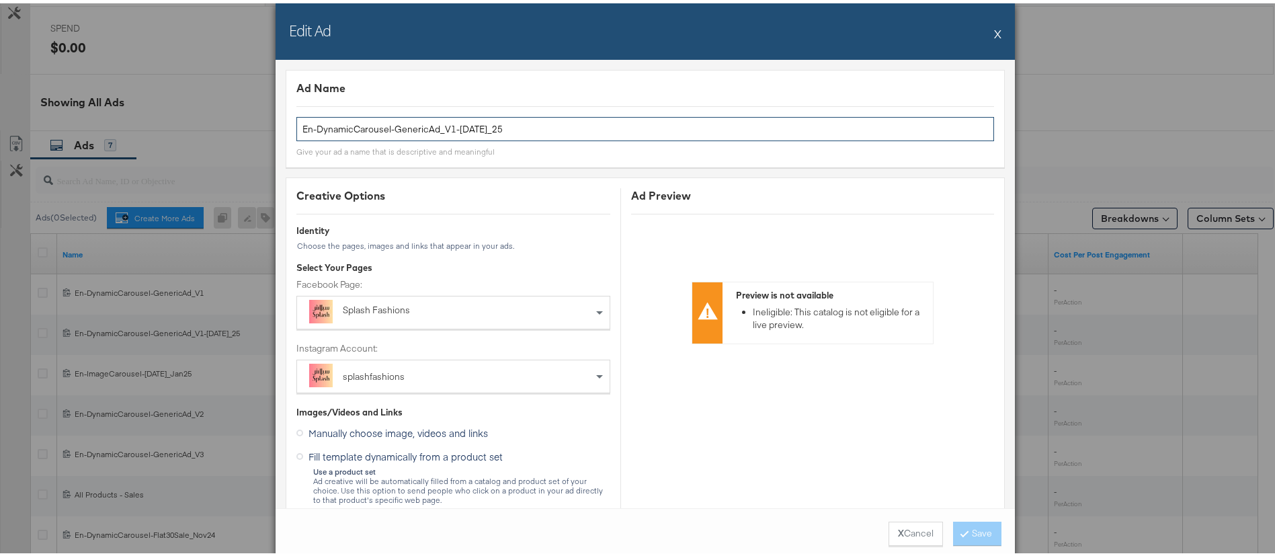
drag, startPoint x: 618, startPoint y: 124, endPoint x: 388, endPoint y: 131, distance: 230.0
click at [388, 131] on input "En-DynamicCarousel-GenericAd_V1-Ramadan_25" at bounding box center [645, 126] width 698 height 25
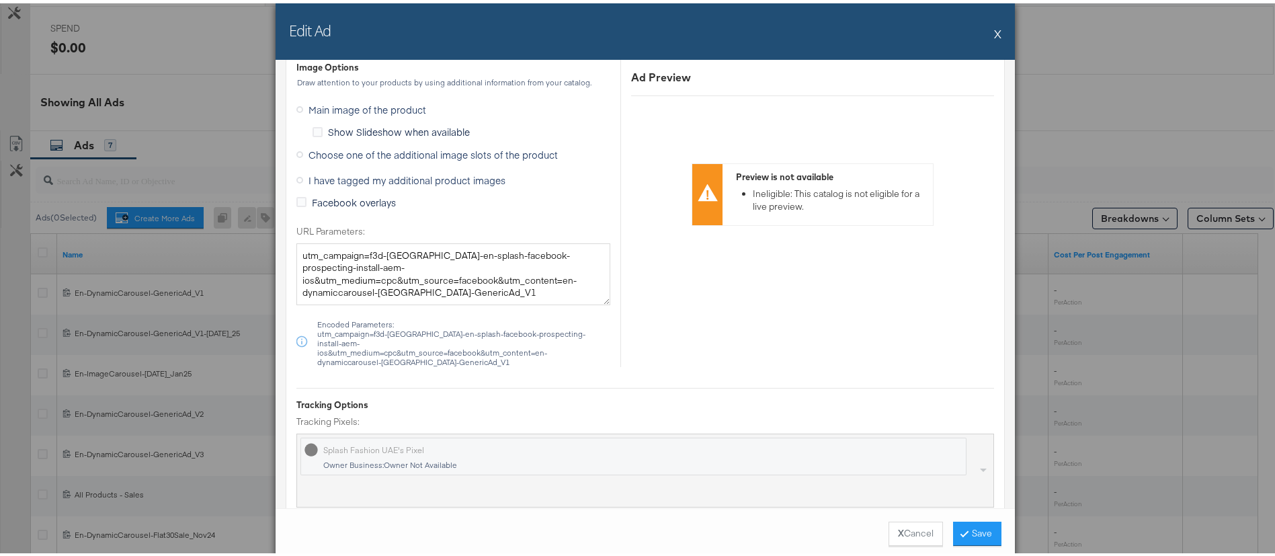
scroll to position [1300, 0]
type input "En-DynamicCarousel-Install"
click at [321, 148] on span "Choose one of the additional image slots of the product" at bounding box center [433, 147] width 249 height 13
click at [0, 0] on input "Choose one of the additional image slots of the product" at bounding box center [0, 0] width 0 height 0
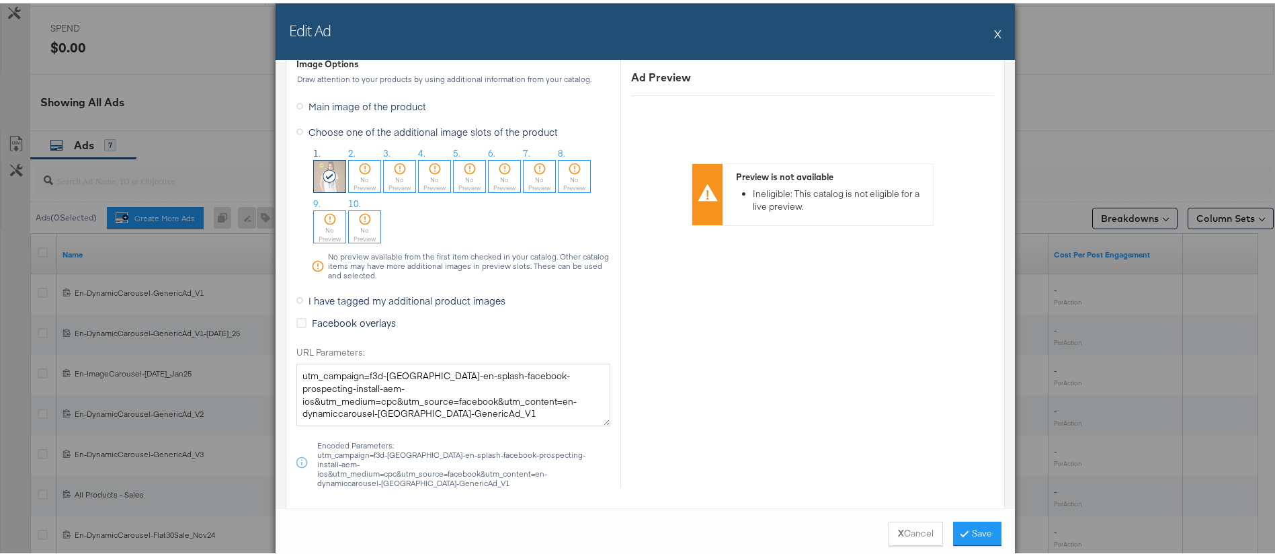
click at [388, 178] on div "No Preview" at bounding box center [400, 180] width 32 height 17
click at [960, 527] on button "Save" at bounding box center [977, 530] width 48 height 24
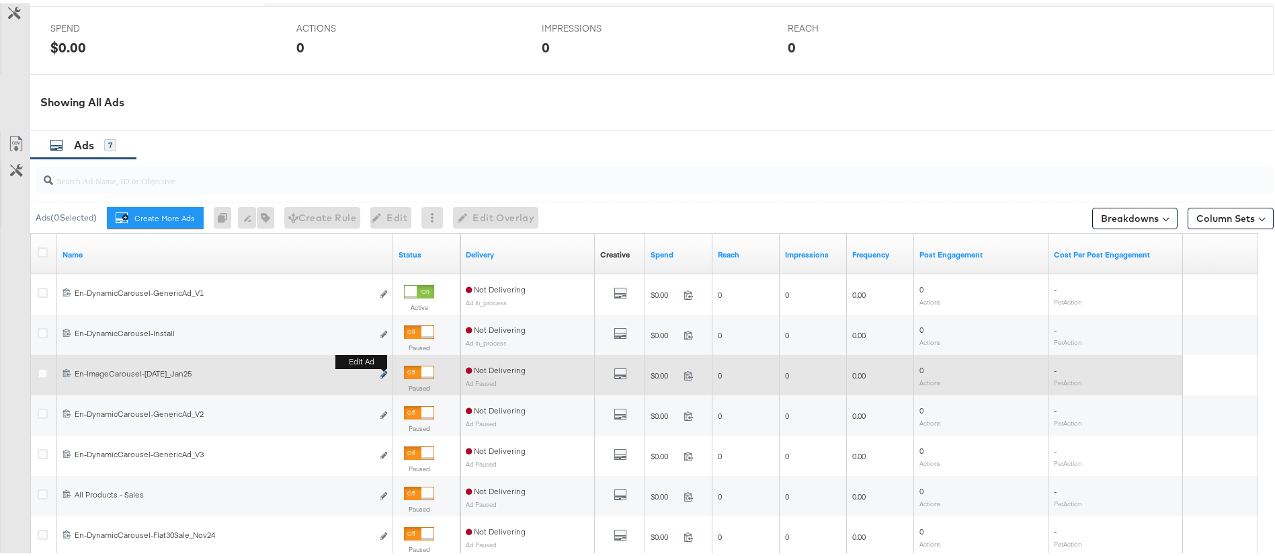
click at [381, 372] on icon "link" at bounding box center [384, 371] width 7 height 7
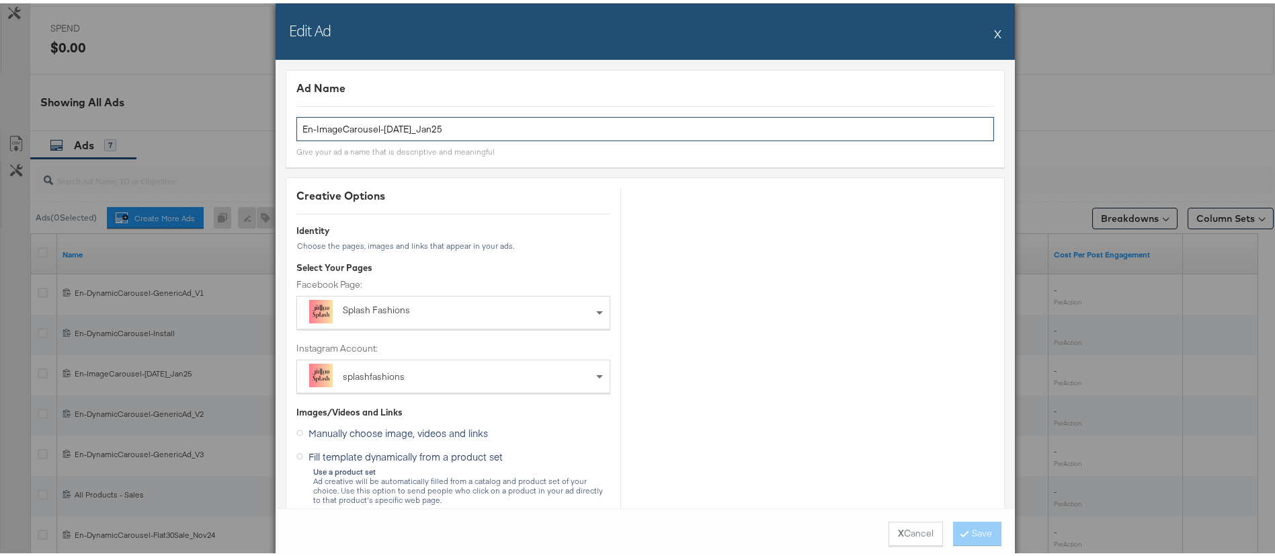
click at [456, 133] on input "En-ImageCarousel-Ramadan_Jan25" at bounding box center [645, 126] width 698 height 25
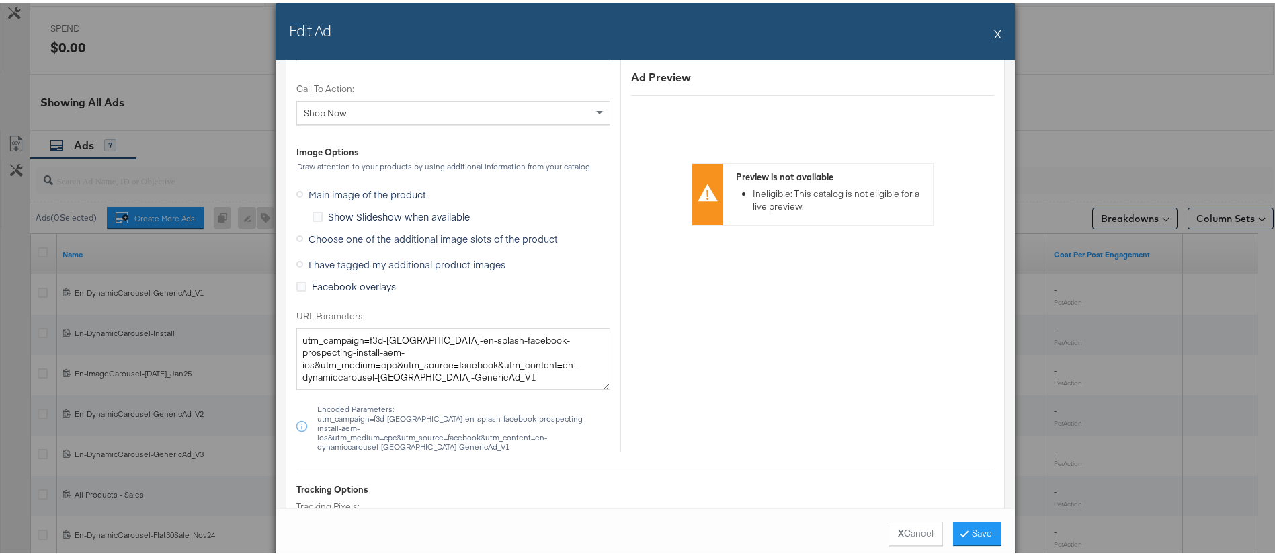
scroll to position [1606, 0]
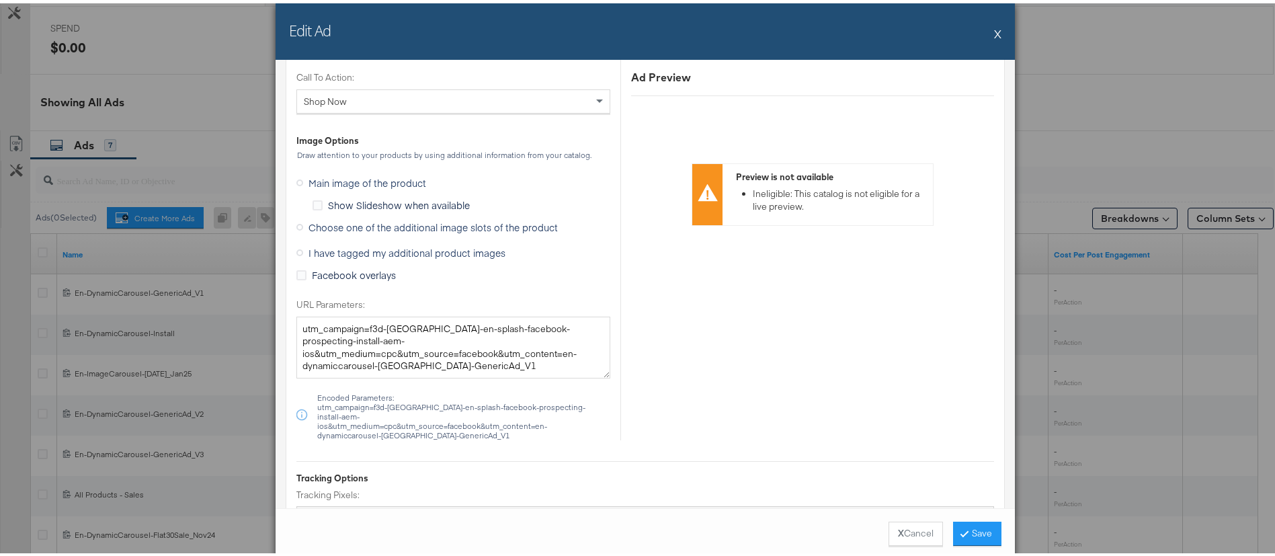
type input "En-ImageCarousel-AW'25"
click at [345, 225] on span "Choose one of the additional image slots of the product" at bounding box center [433, 223] width 249 height 13
click at [0, 0] on input "Choose one of the additional image slots of the product" at bounding box center [0, 0] width 0 height 0
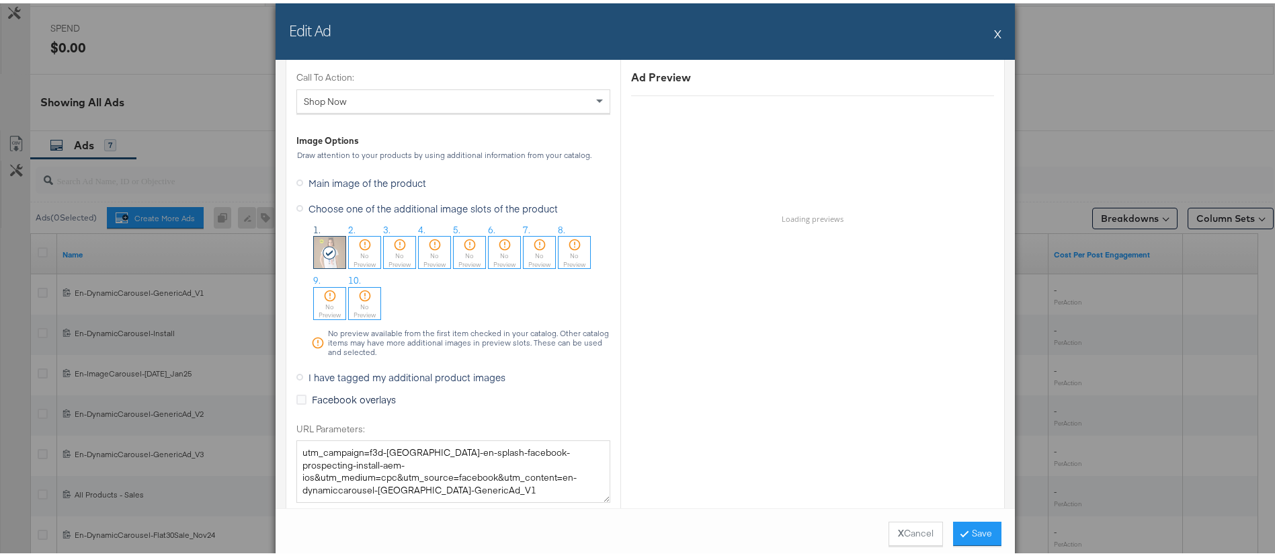
click at [419, 254] on div "No Preview" at bounding box center [435, 256] width 32 height 17
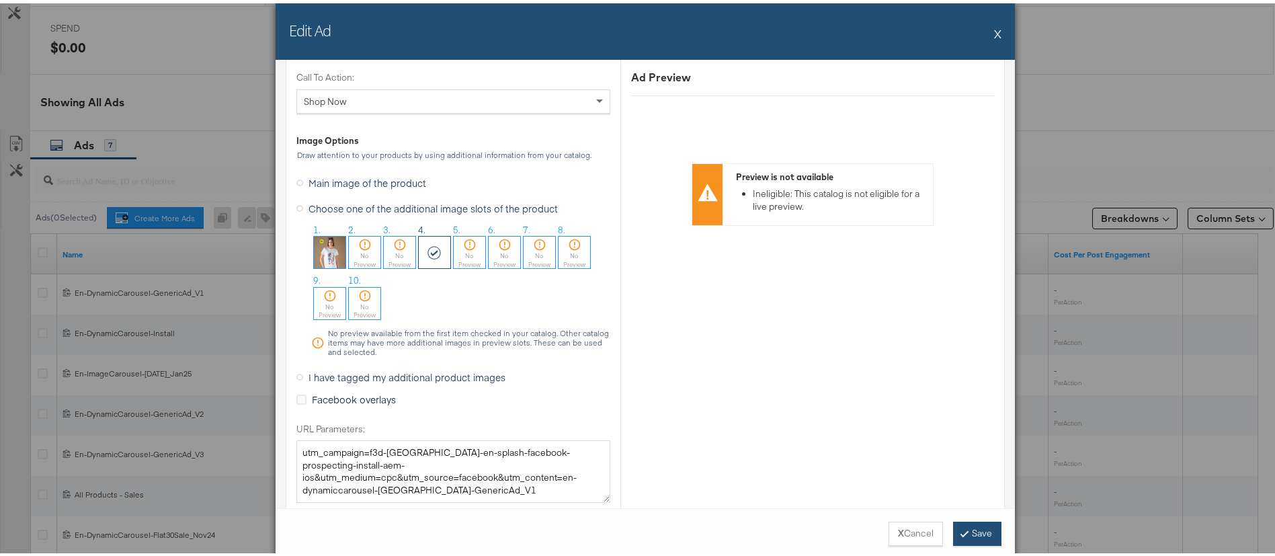
click at [968, 533] on button "Save" at bounding box center [977, 530] width 48 height 24
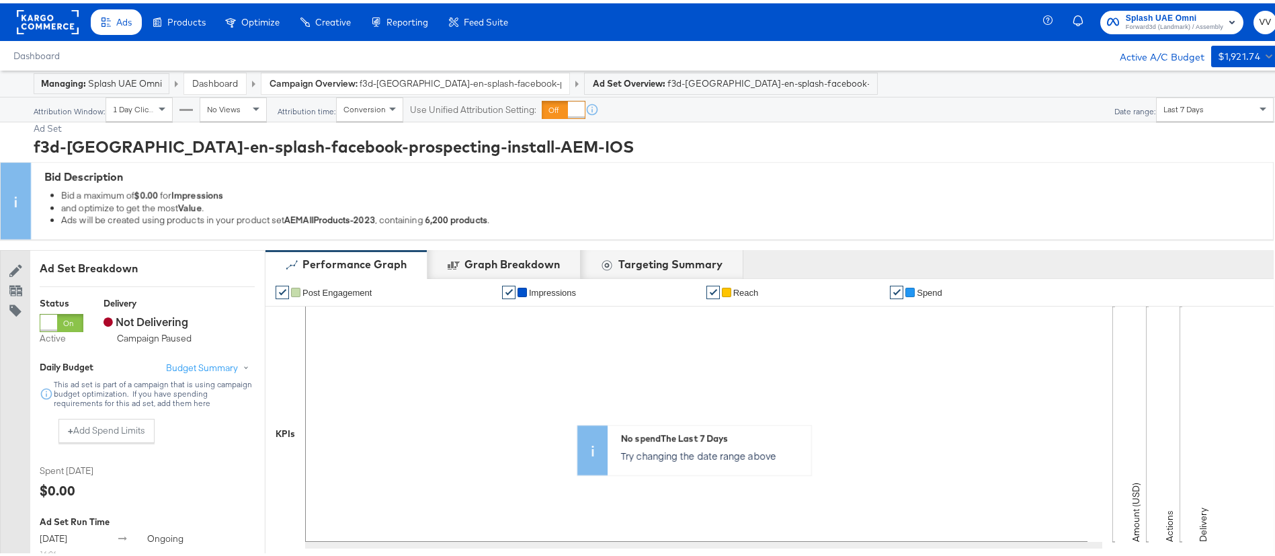
drag, startPoint x: 50, startPoint y: 24, endPoint x: 110, endPoint y: 20, distance: 59.3
click at [110, 20] on div "Ads Products Optimize Creative Reporting Feed Suite" at bounding box center [259, 19] width 518 height 38
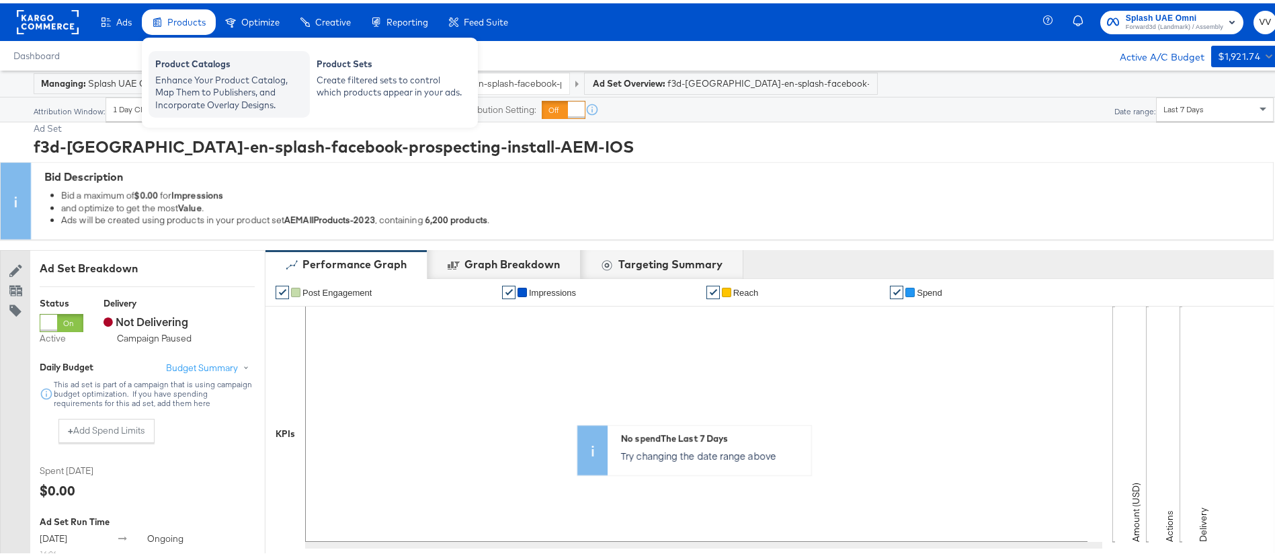
click at [235, 87] on div "Enhance Your Product Catalog, Map Them to Publishers, and Incorporate Overlay D…" at bounding box center [229, 90] width 148 height 38
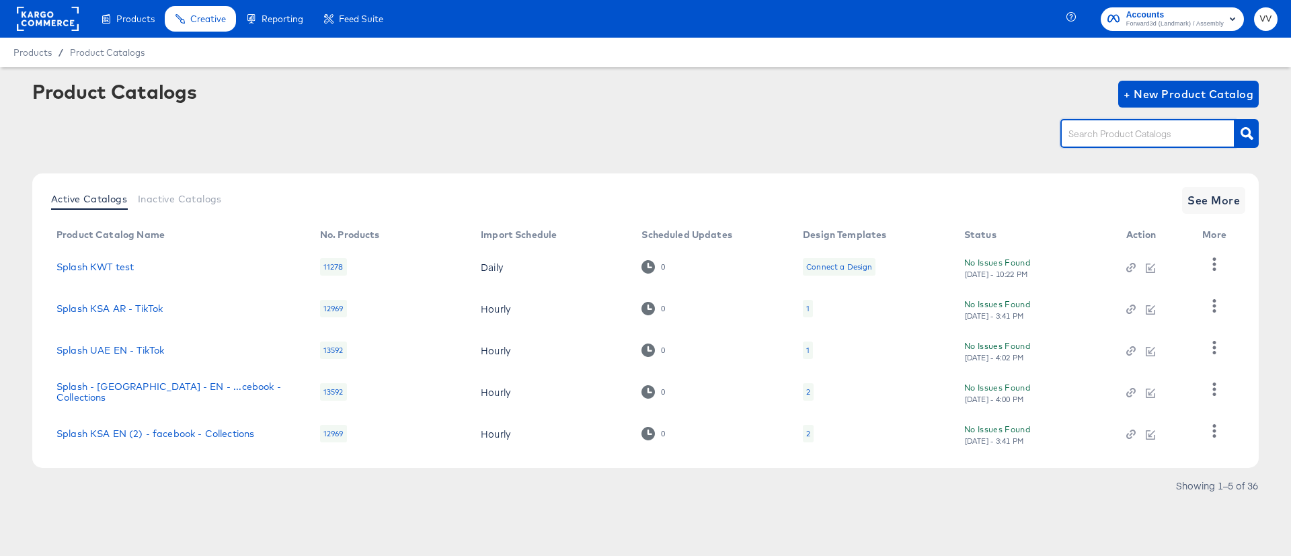
click at [1106, 142] on input "text" at bounding box center [1137, 133] width 143 height 15
type input "AEM"
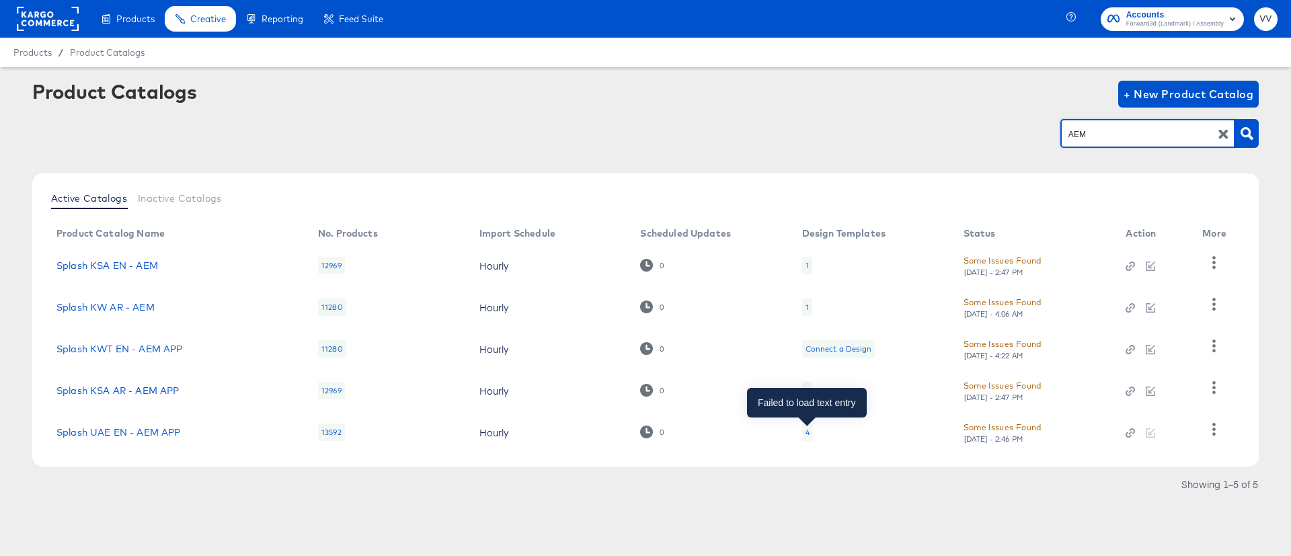
click at [809, 432] on div "4" at bounding box center [807, 432] width 4 height 11
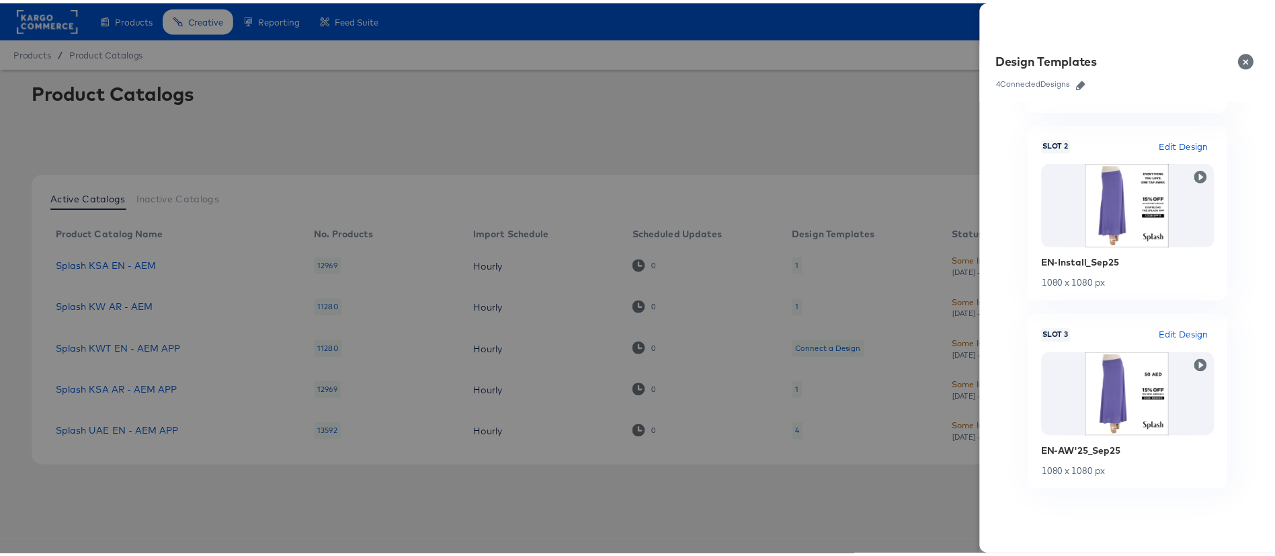
scroll to position [374, 0]
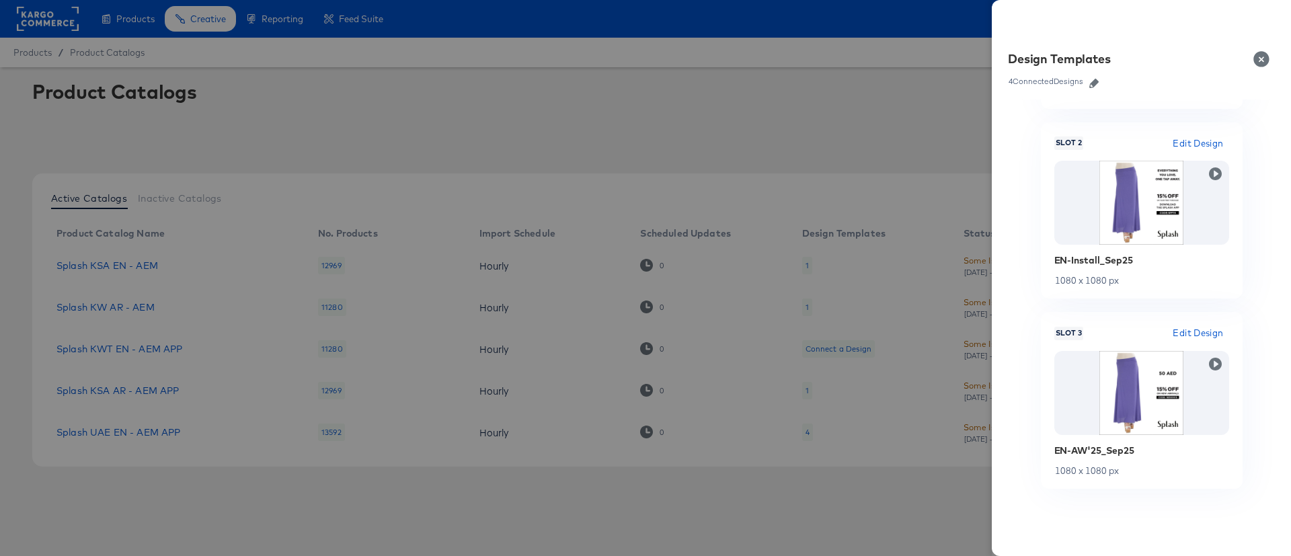
click at [898, 106] on div at bounding box center [645, 278] width 1291 height 556
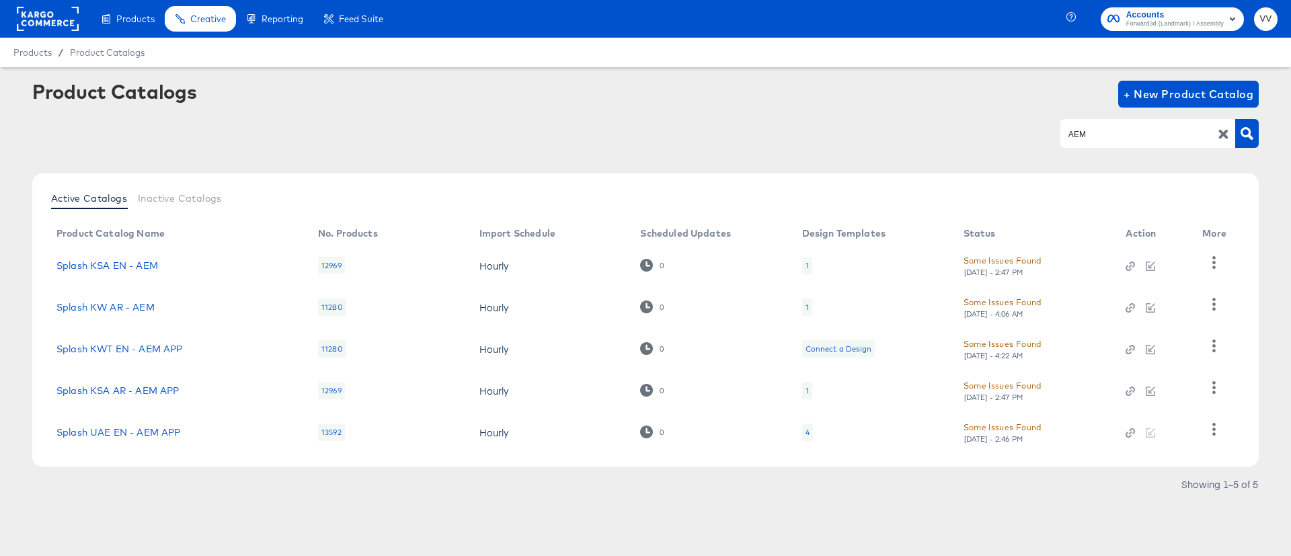
click at [805, 426] on div "4" at bounding box center [807, 432] width 11 height 17
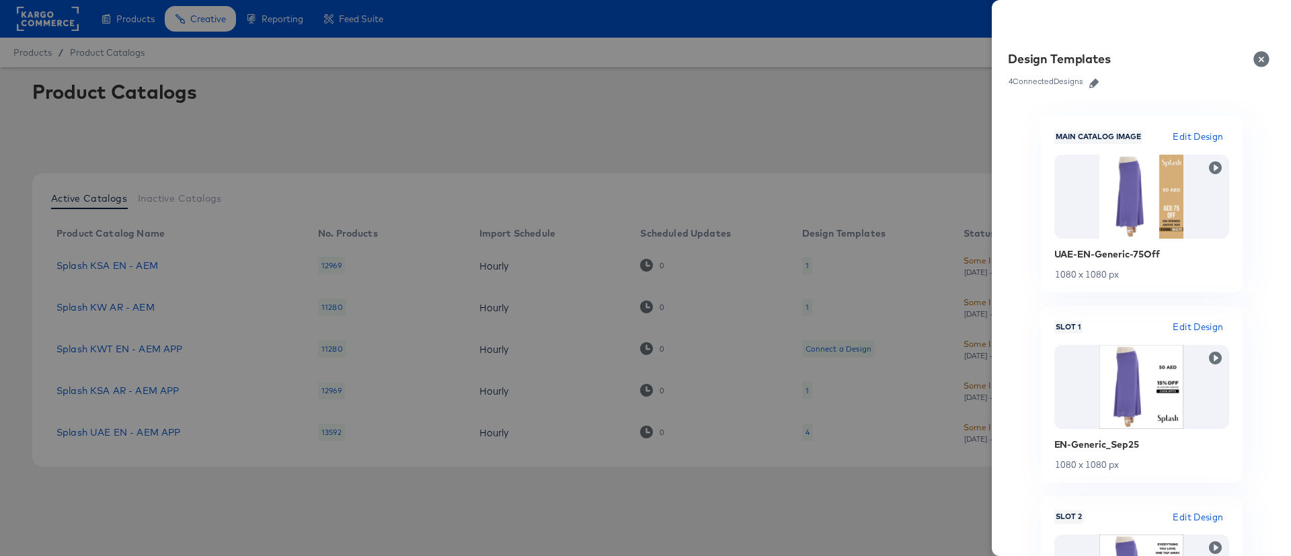
click at [1172, 135] on span "Edit Design" at bounding box center [1197, 136] width 50 height 15
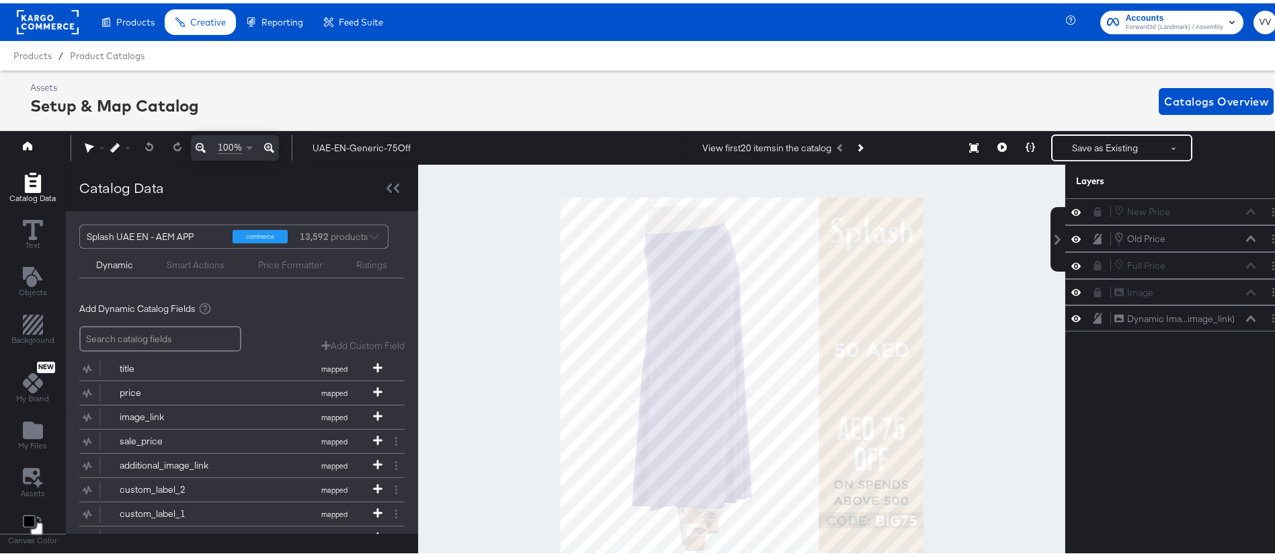
click at [54, 15] on rect at bounding box center [48, 19] width 62 height 24
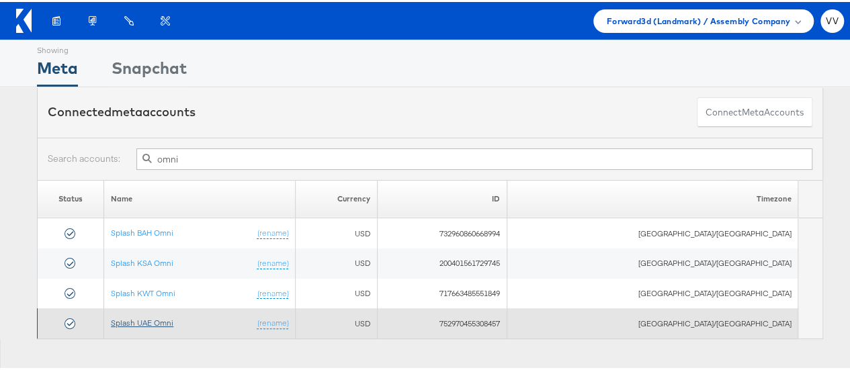
type input "omni"
click at [171, 318] on link "Splash UAE Omni" at bounding box center [142, 321] width 63 height 10
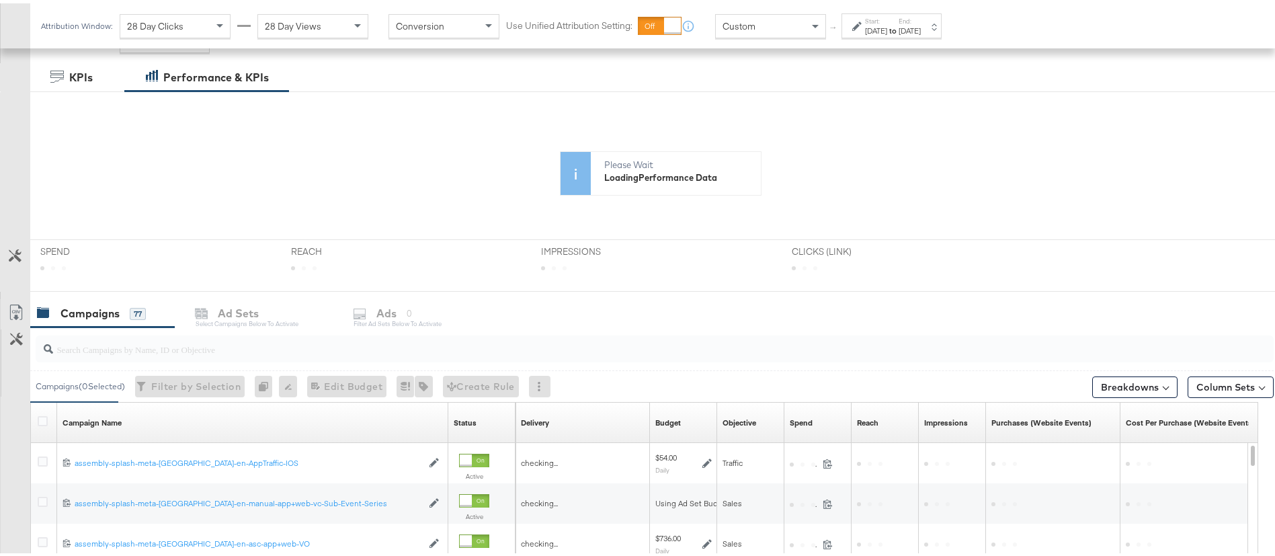
scroll to position [309, 0]
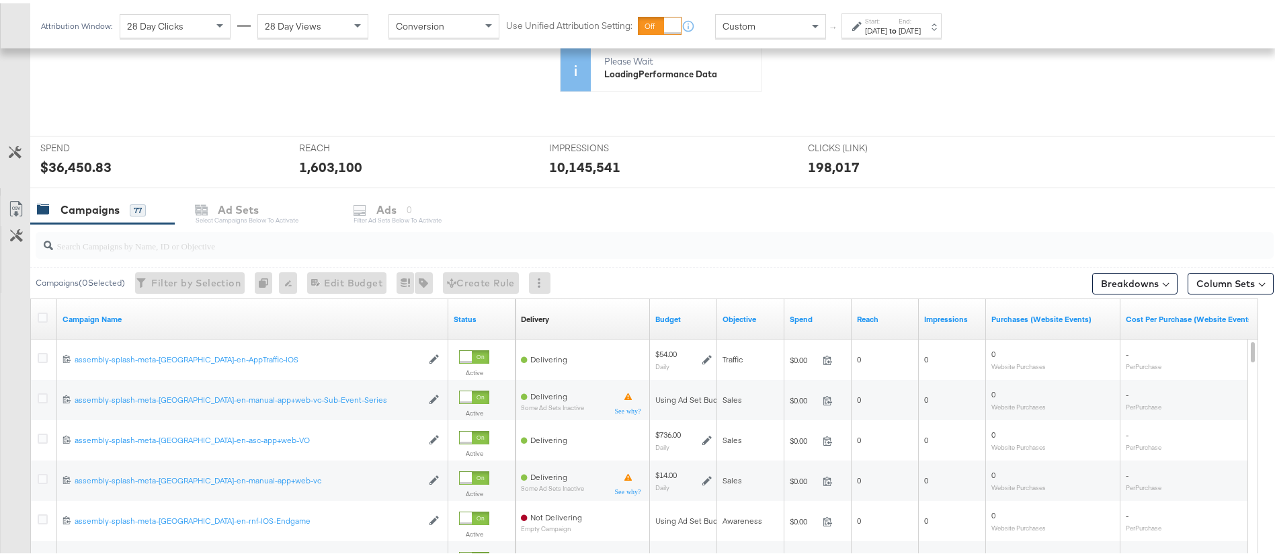
click at [143, 250] on div at bounding box center [655, 242] width 1238 height 27
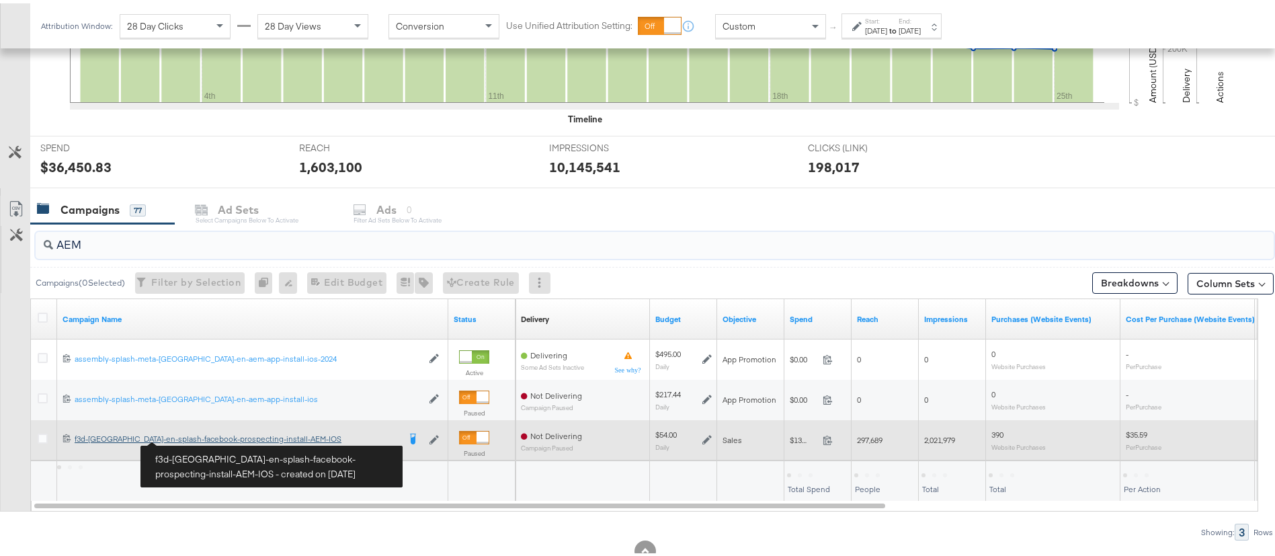
type input "AEM"
click at [191, 436] on div "f3d-[GEOGRAPHIC_DATA]-en-splash-facebook-prospecting-install-AEM-IOS f3d-[GEOGR…" at bounding box center [237, 435] width 324 height 11
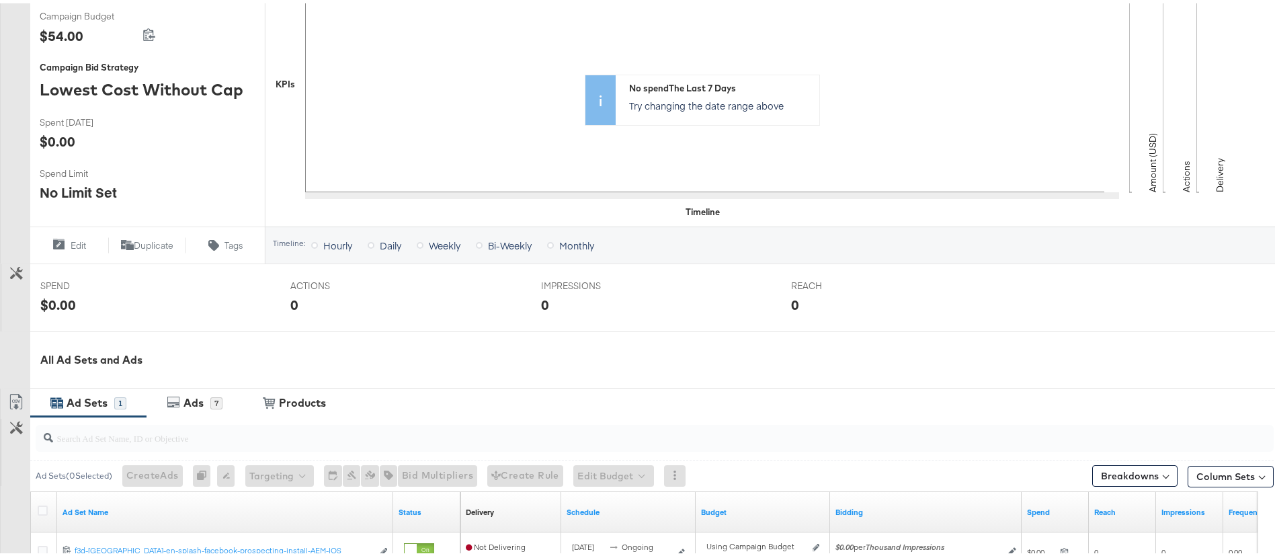
scroll to position [460, 0]
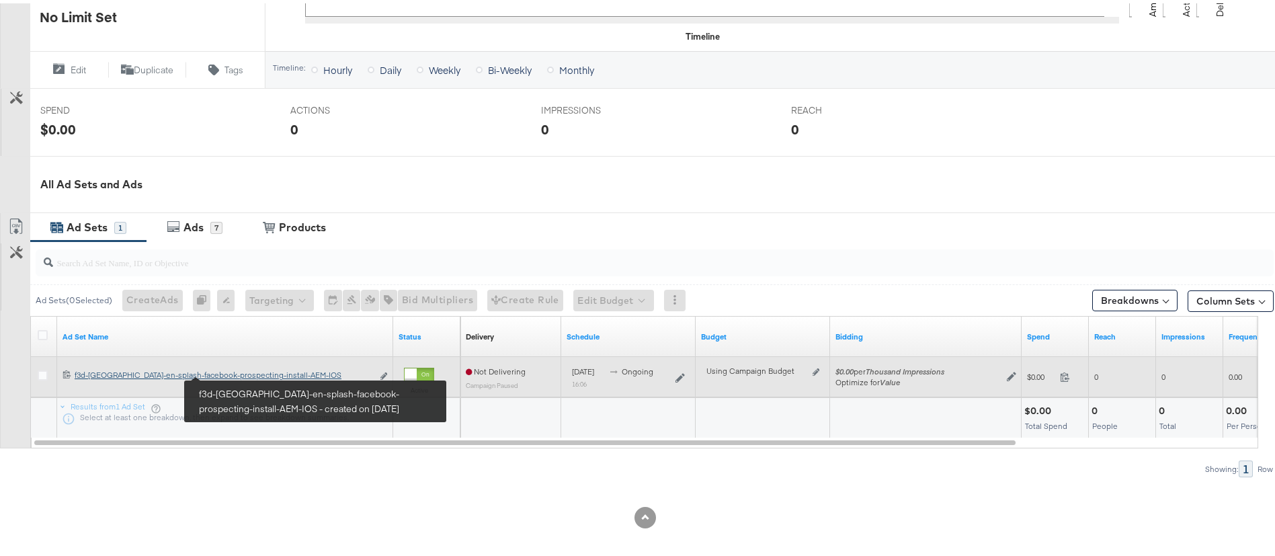
click at [235, 371] on div "f3d-[GEOGRAPHIC_DATA]-en-splash-facebook-prospecting-install-AEM-IOS f3d-[GEOGR…" at bounding box center [224, 371] width 298 height 11
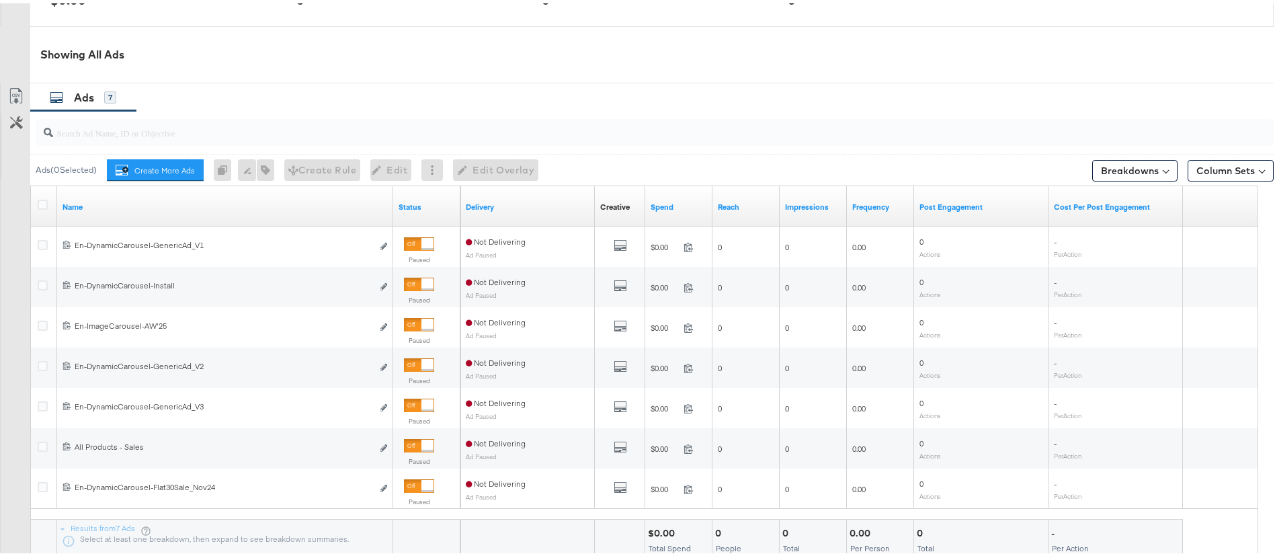
scroll to position [666, 0]
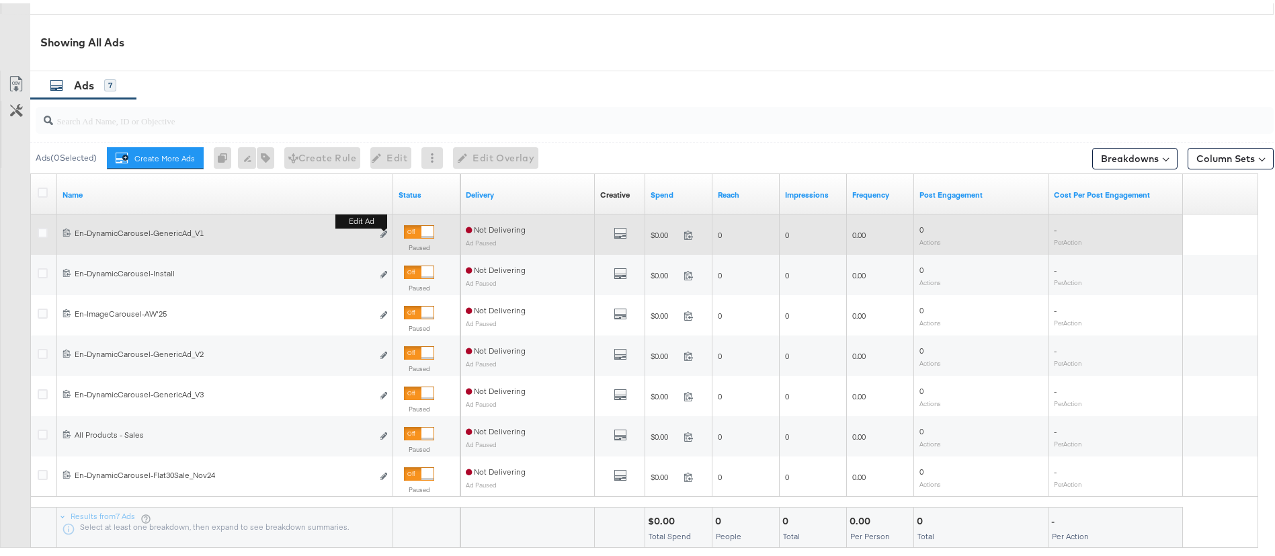
click at [380, 232] on div "Edit ad" at bounding box center [379, 232] width 15 height 14
click at [380, 233] on div "Edit ad" at bounding box center [379, 232] width 15 height 14
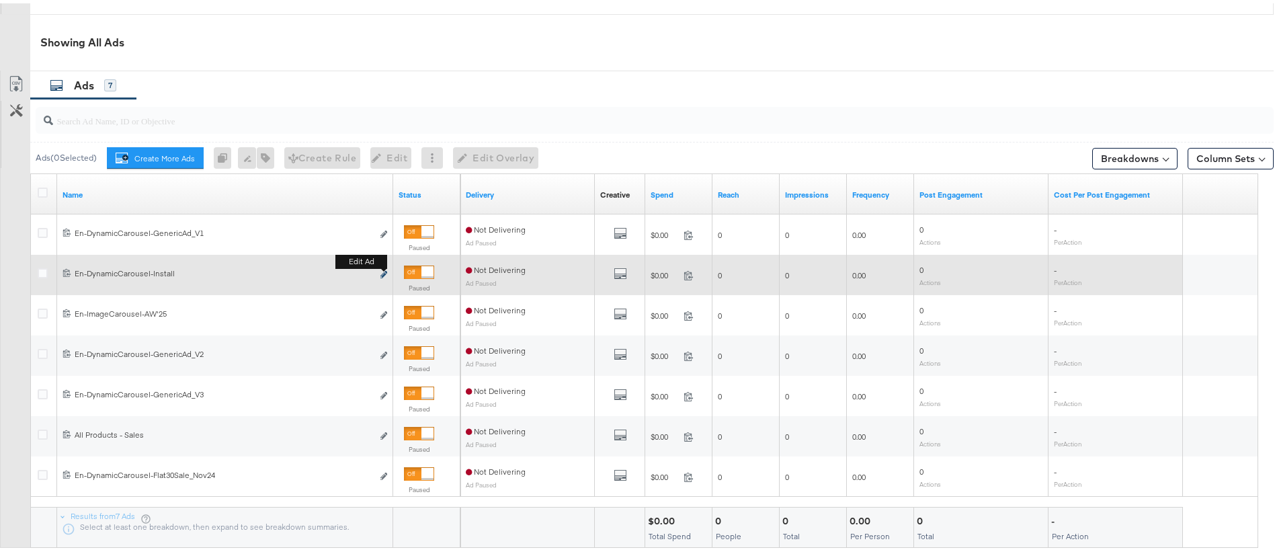
click at [385, 272] on icon "link" at bounding box center [384, 271] width 7 height 7
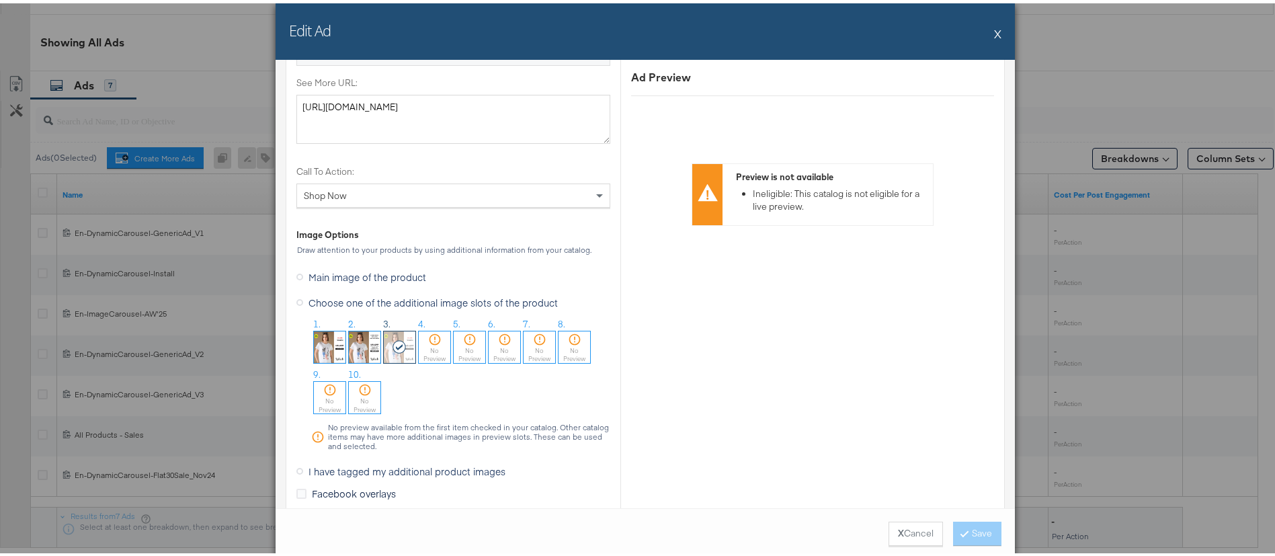
scroll to position [1146, 0]
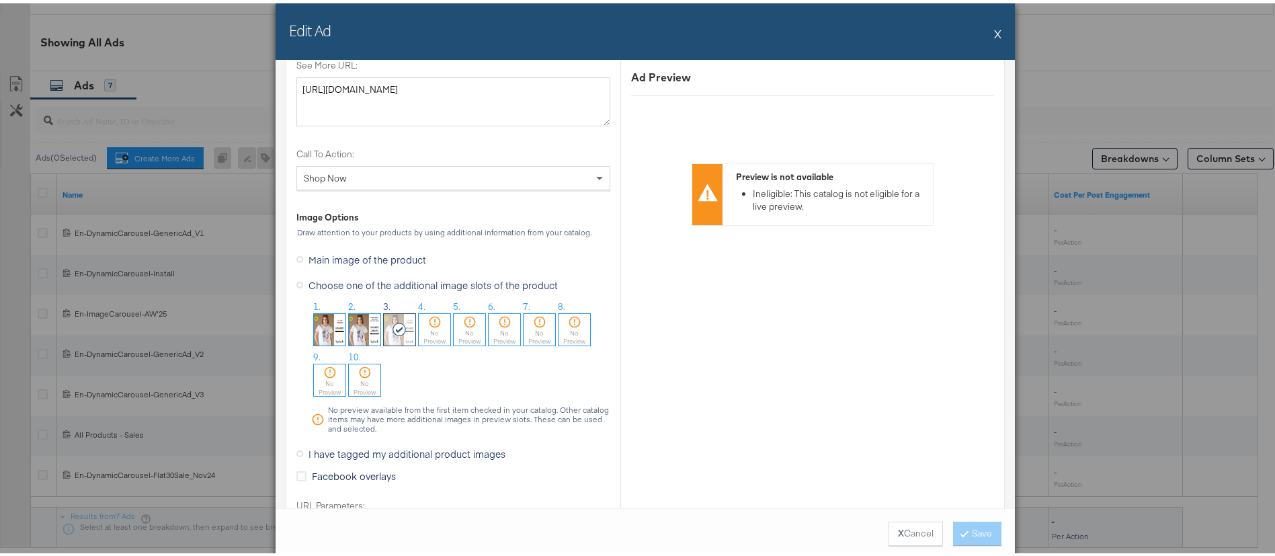
click at [352, 327] on img at bounding box center [365, 327] width 32 height 32
click at [961, 524] on button "Save" at bounding box center [977, 530] width 48 height 24
